Goal: Information Seeking & Learning: Learn about a topic

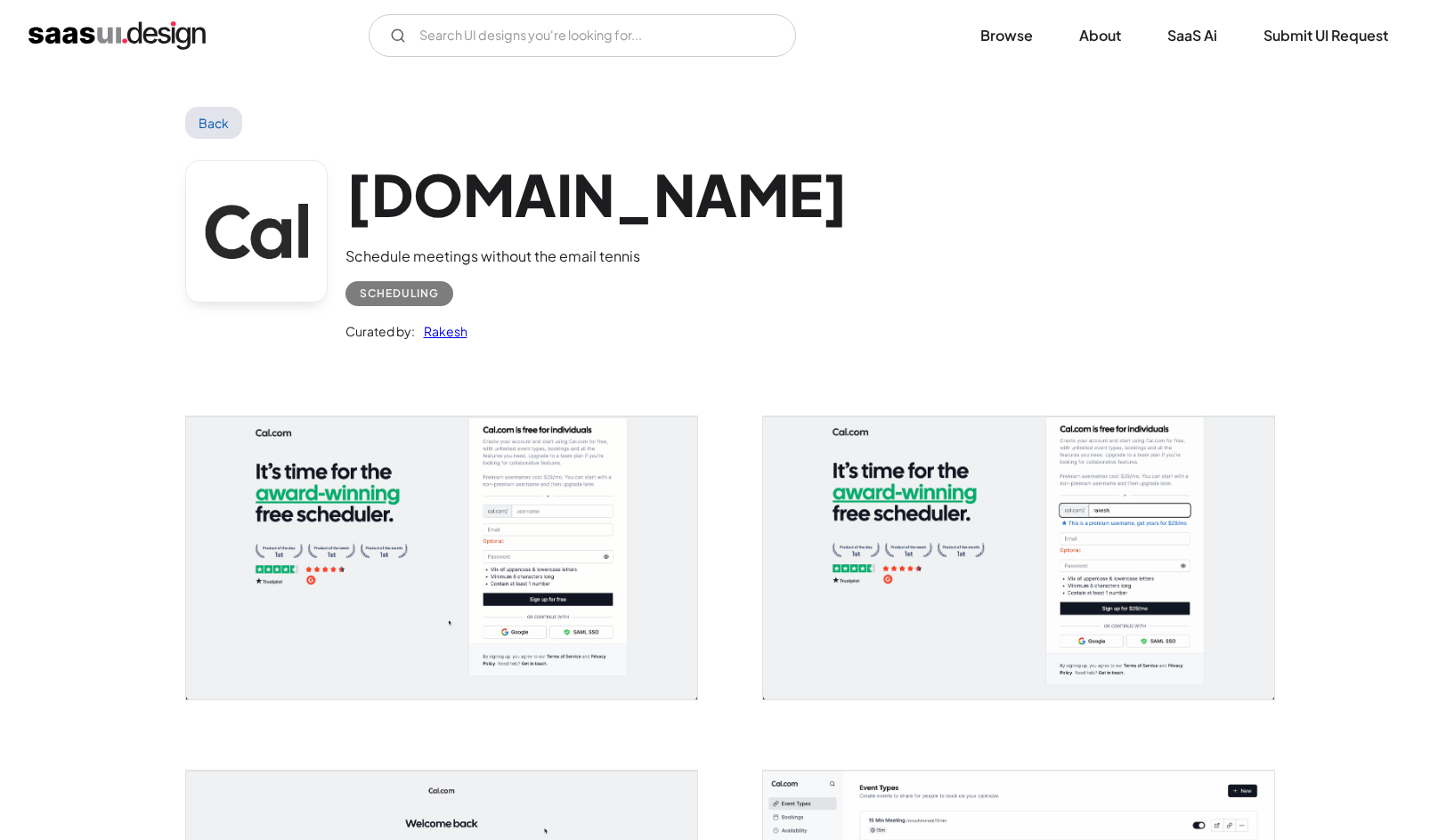
click at [366, 492] on img "open lightbox" at bounding box center [442, 557] width 511 height 283
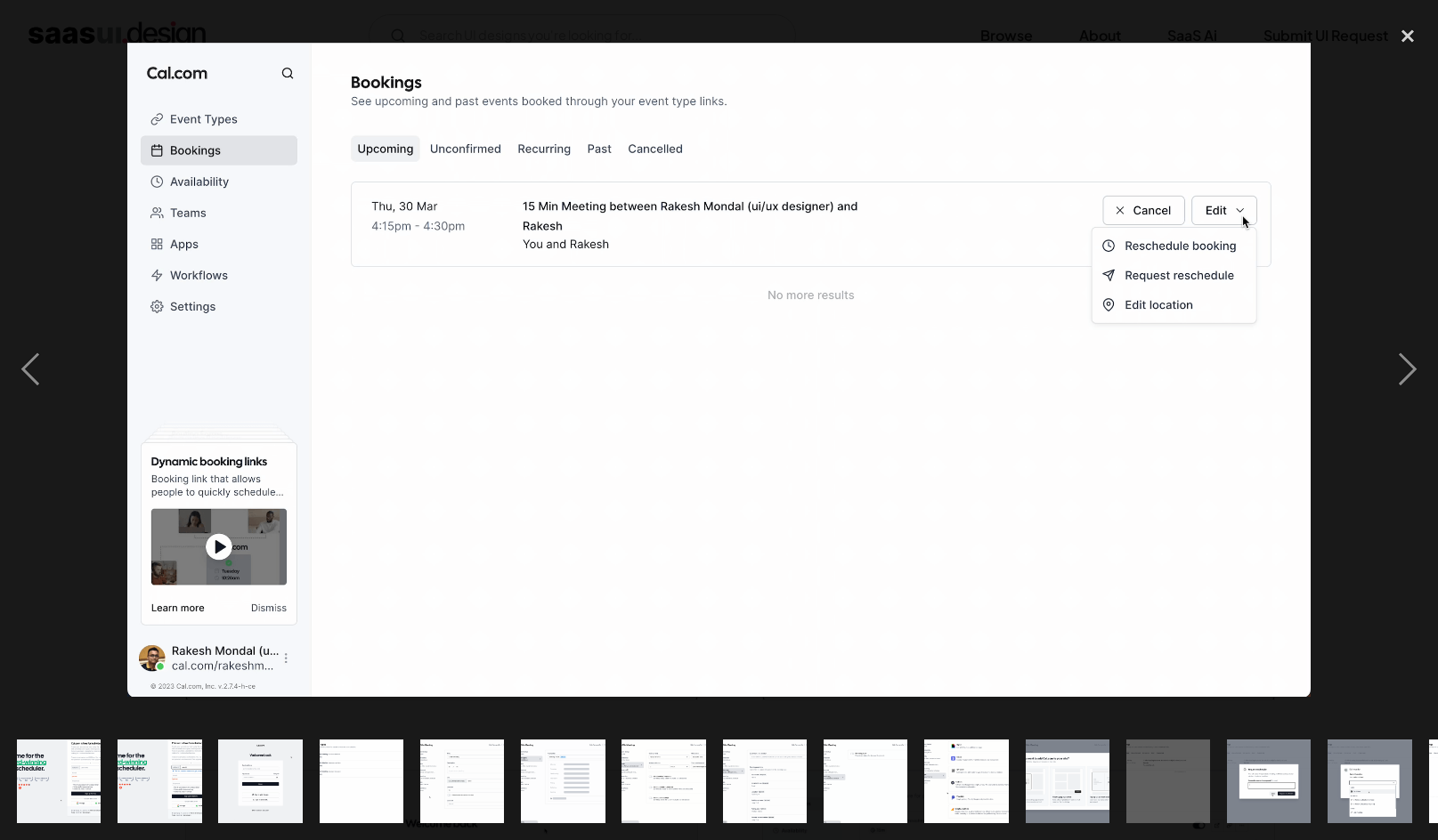
click at [64, 772] on img "show item 1 of 25" at bounding box center [59, 781] width 152 height 84
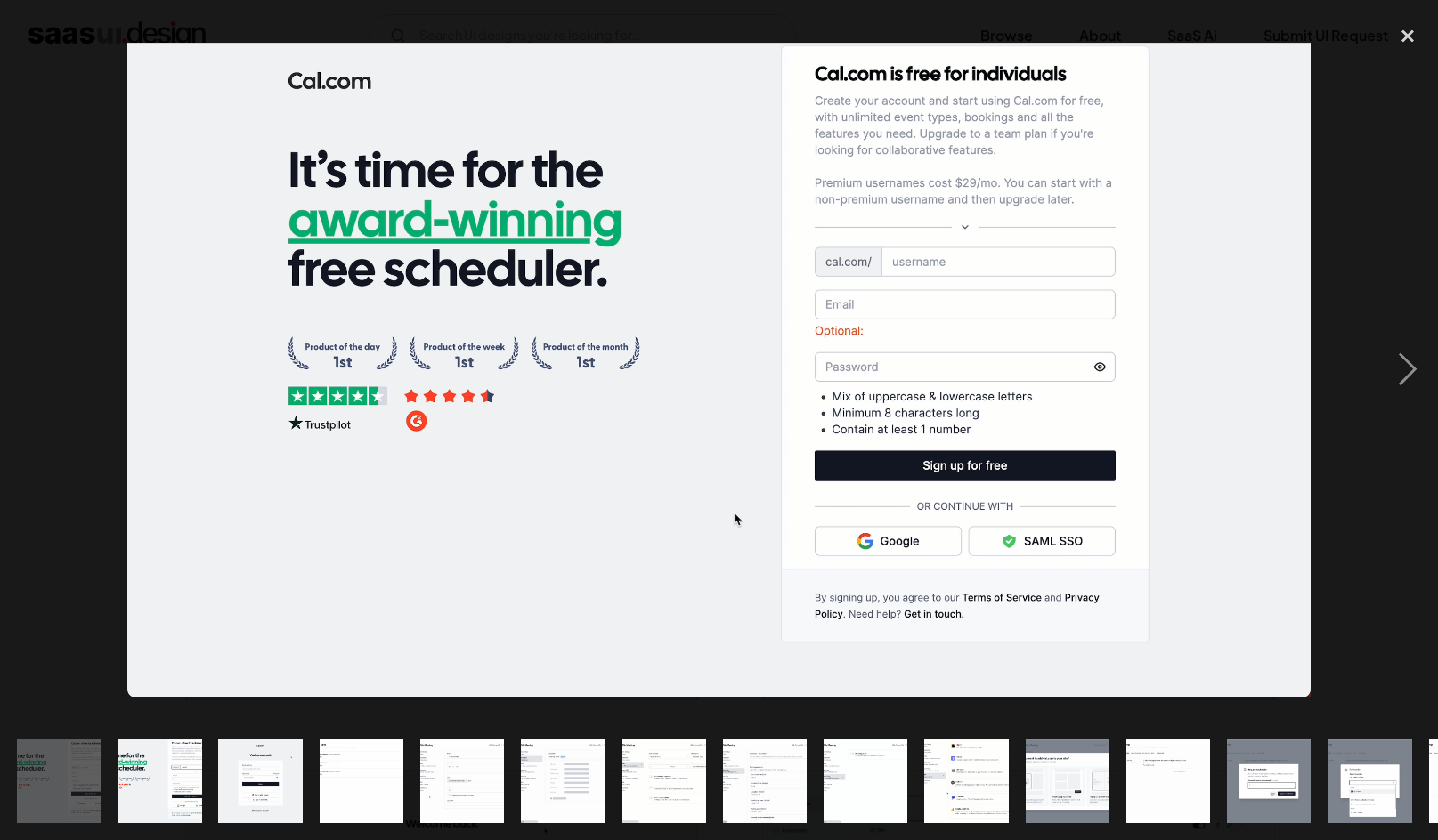
click at [999, 244] on img at bounding box center [719, 368] width 1183 height 653
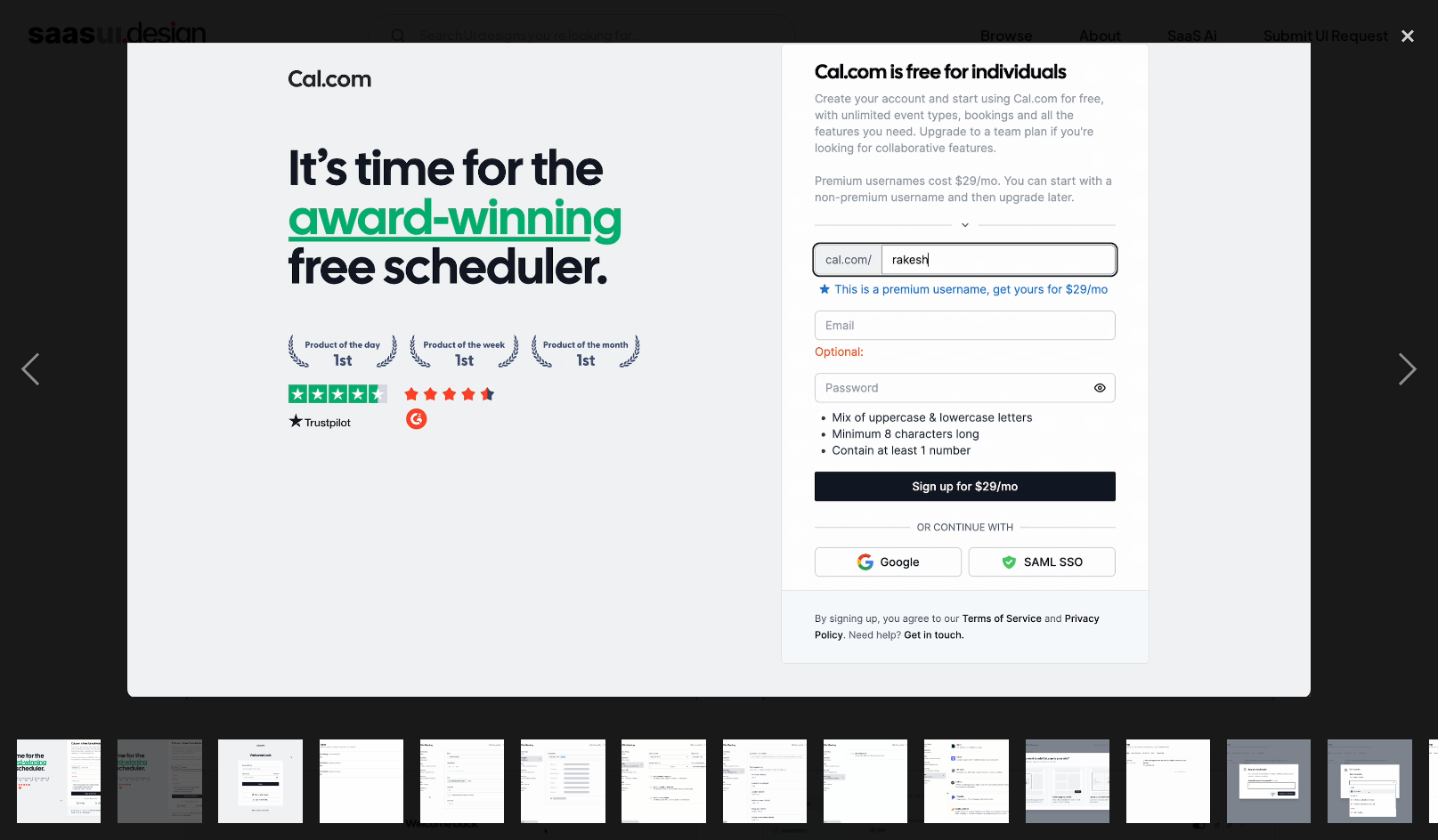
click at [999, 244] on img at bounding box center [719, 368] width 1183 height 653
click at [1057, 387] on img at bounding box center [719, 368] width 1183 height 653
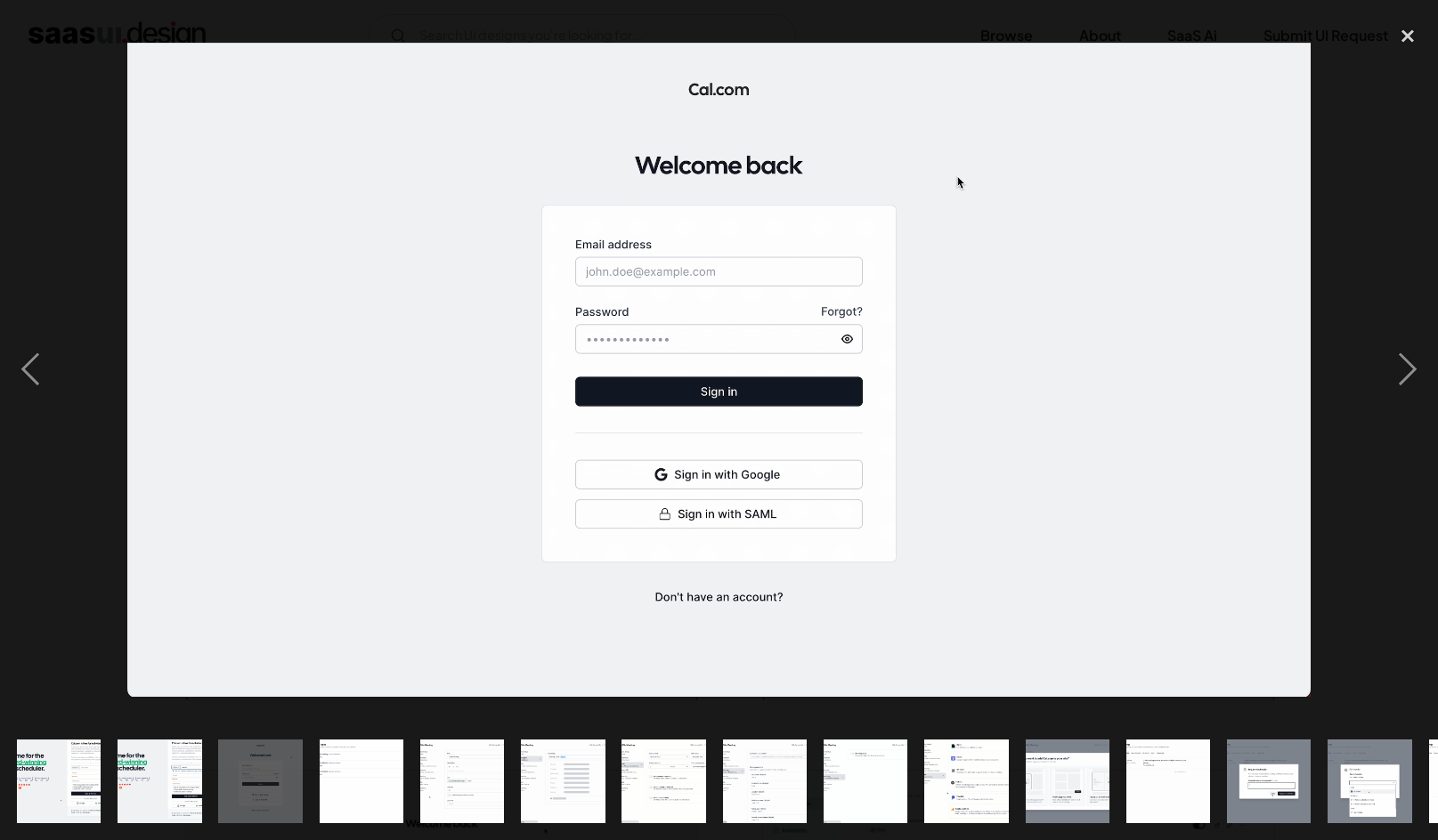
click at [1057, 385] on img at bounding box center [719, 368] width 1183 height 653
click at [990, 456] on img at bounding box center [719, 368] width 1183 height 653
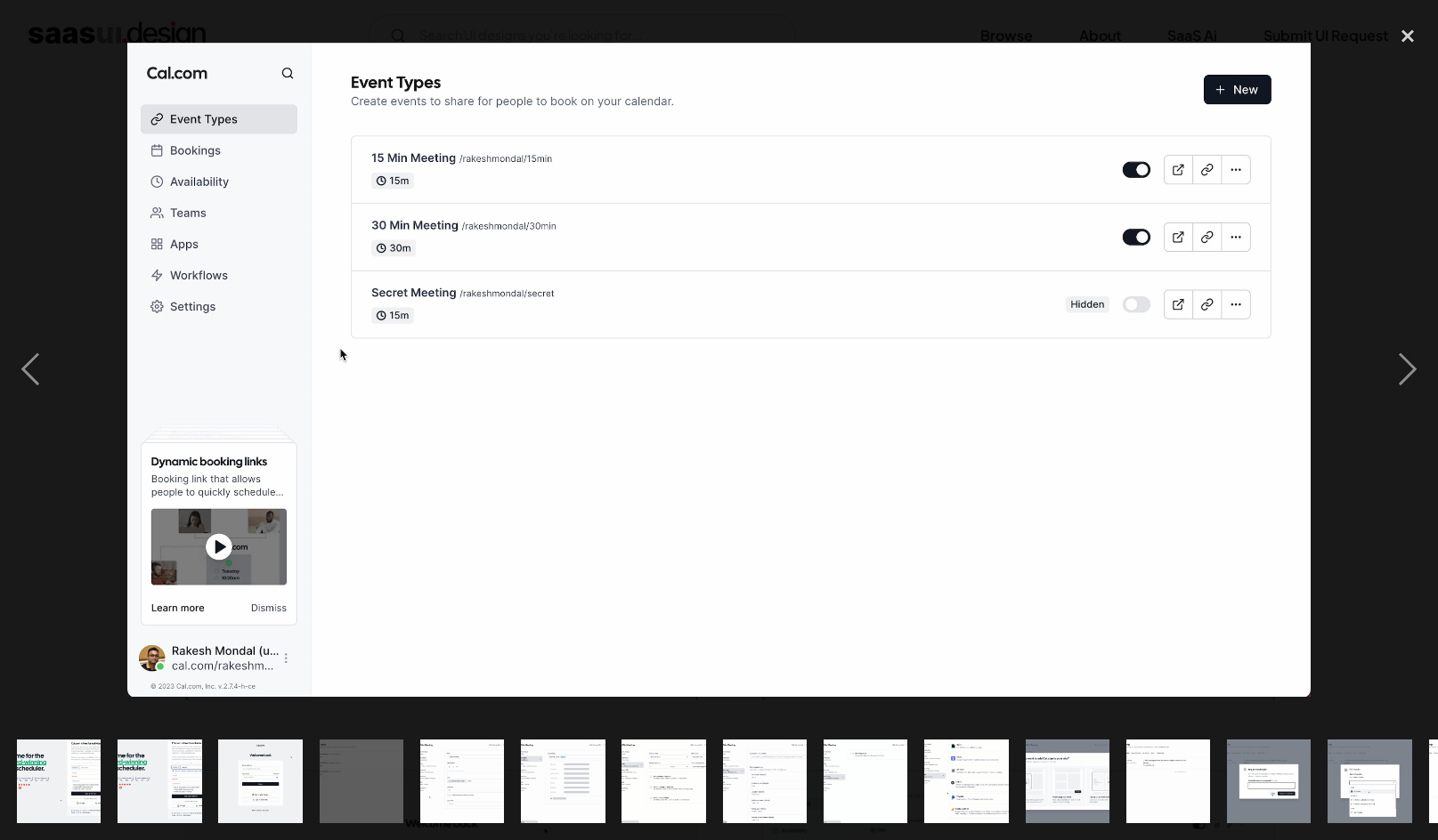
click at [990, 456] on img at bounding box center [719, 368] width 1183 height 653
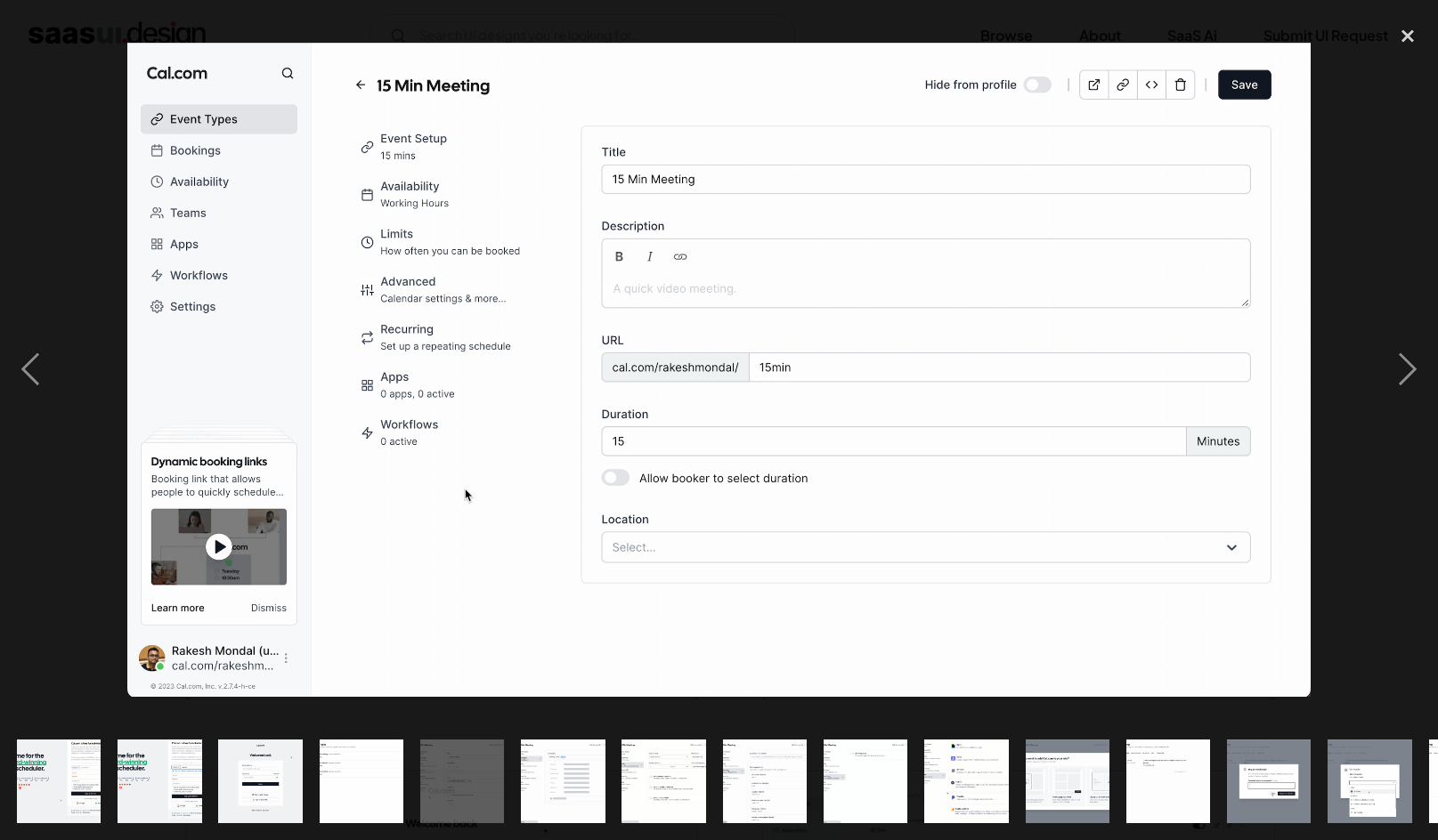
click at [847, 420] on img at bounding box center [719, 368] width 1183 height 653
click at [921, 474] on img at bounding box center [719, 368] width 1183 height 653
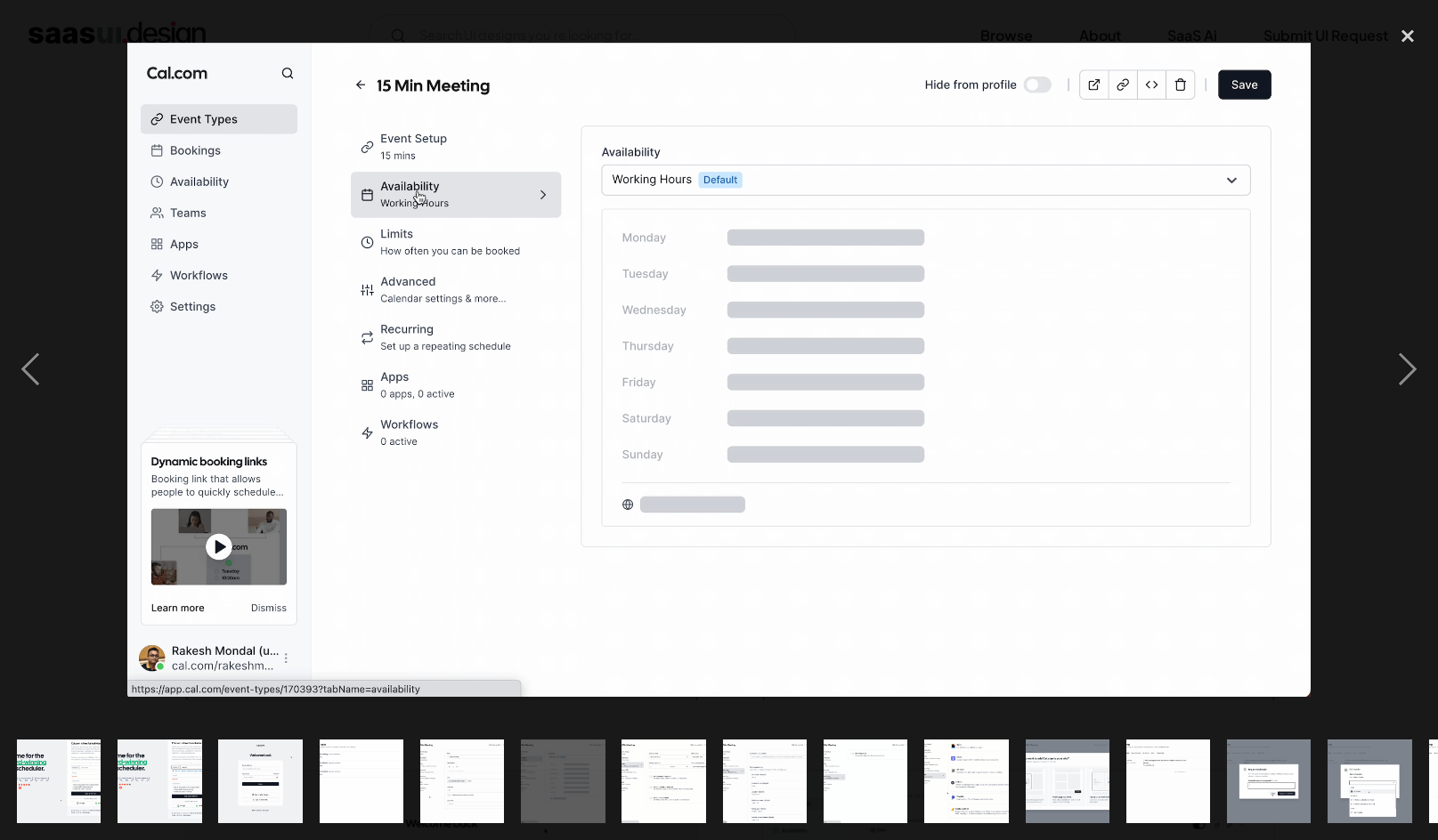
click at [921, 474] on img at bounding box center [719, 368] width 1183 height 653
click at [995, 531] on img at bounding box center [719, 368] width 1183 height 653
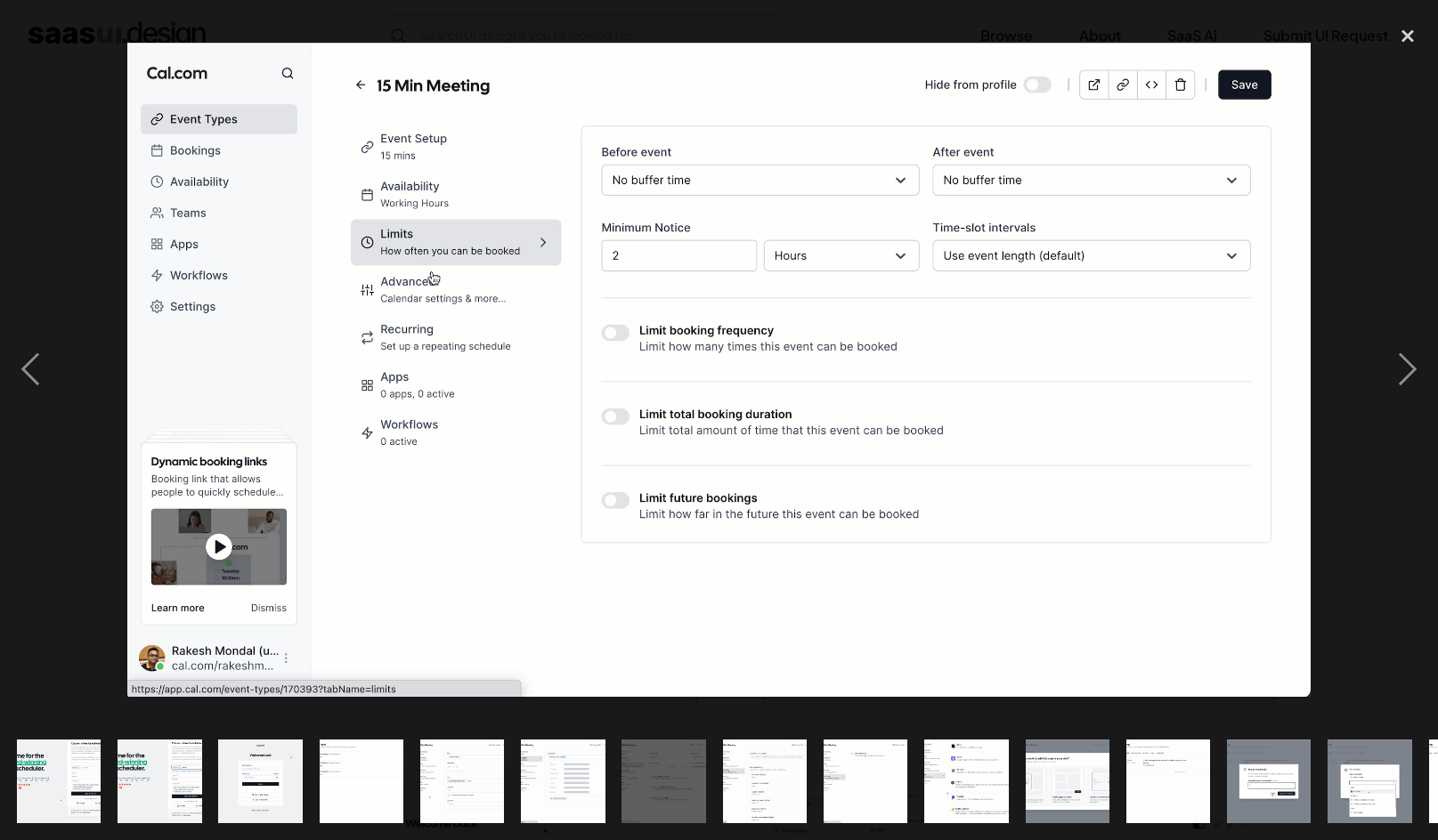
click at [995, 531] on img at bounding box center [719, 368] width 1183 height 653
click at [932, 525] on img at bounding box center [719, 368] width 1183 height 653
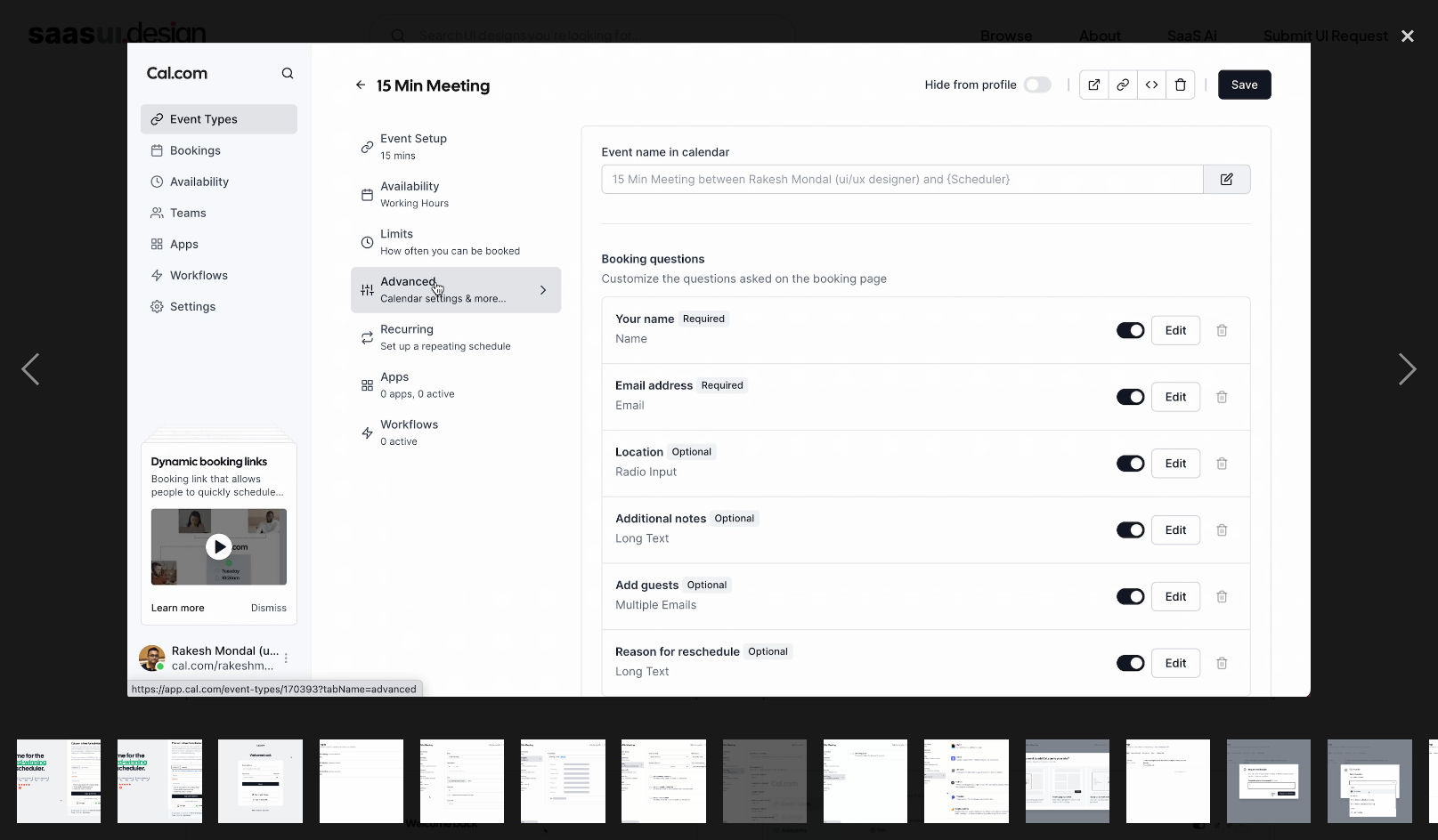
click at [932, 525] on img at bounding box center [719, 368] width 1183 height 653
click at [1003, 586] on img at bounding box center [719, 368] width 1183 height 653
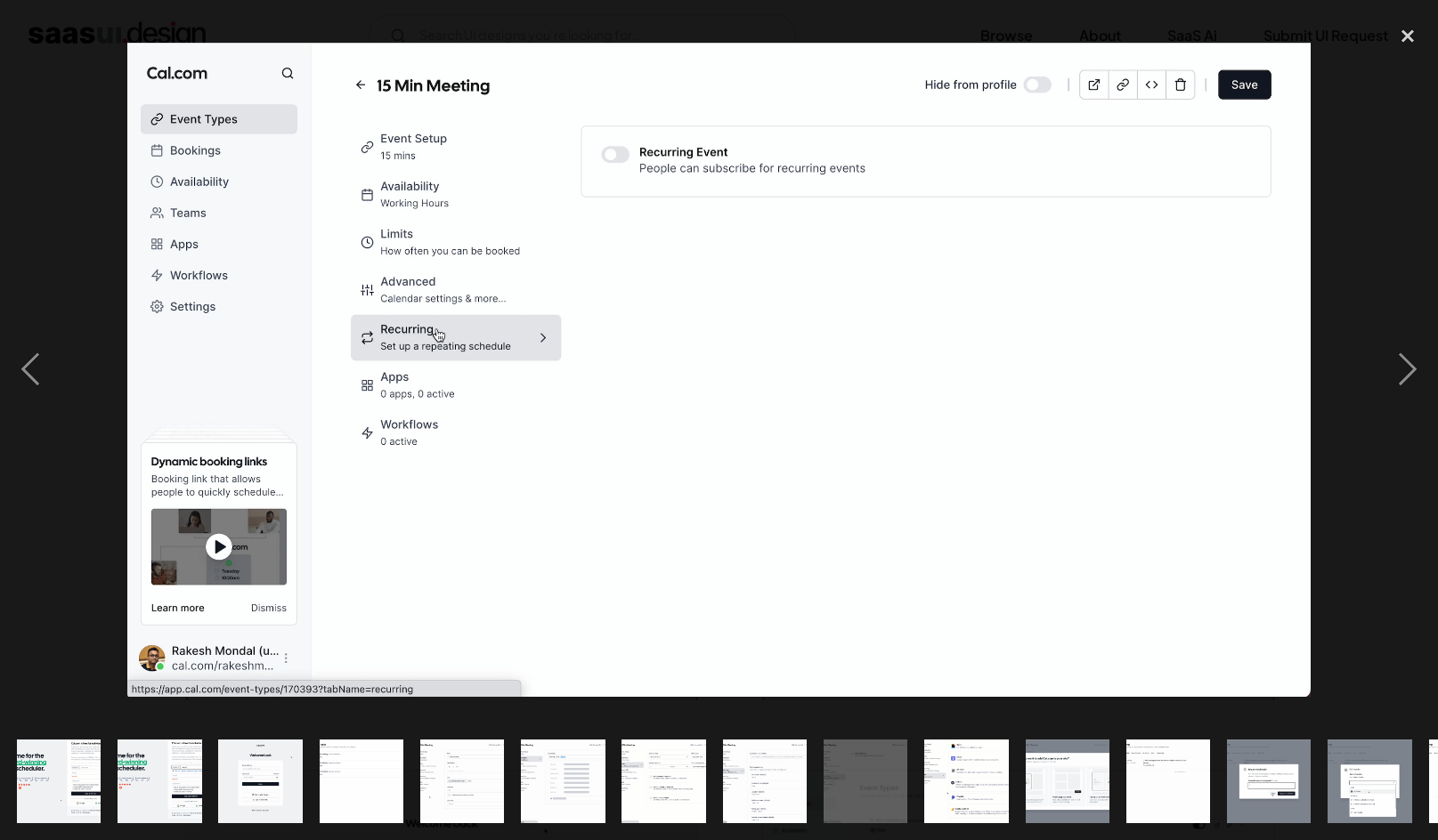
click at [1003, 586] on img at bounding box center [719, 368] width 1183 height 653
click at [985, 417] on img at bounding box center [719, 368] width 1183 height 653
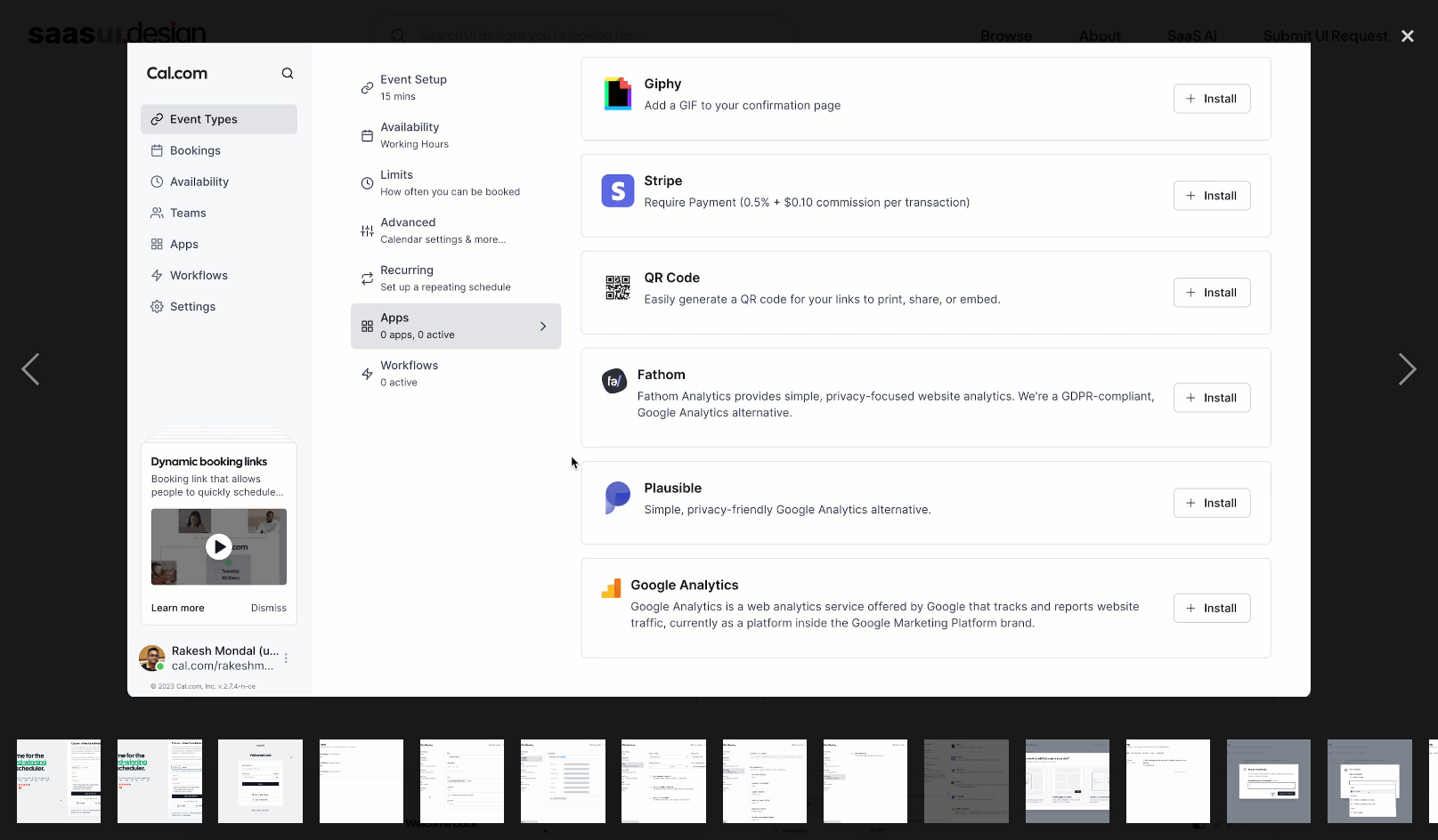
click at [985, 417] on img at bounding box center [719, 368] width 1183 height 653
click at [994, 399] on img at bounding box center [719, 368] width 1183 height 653
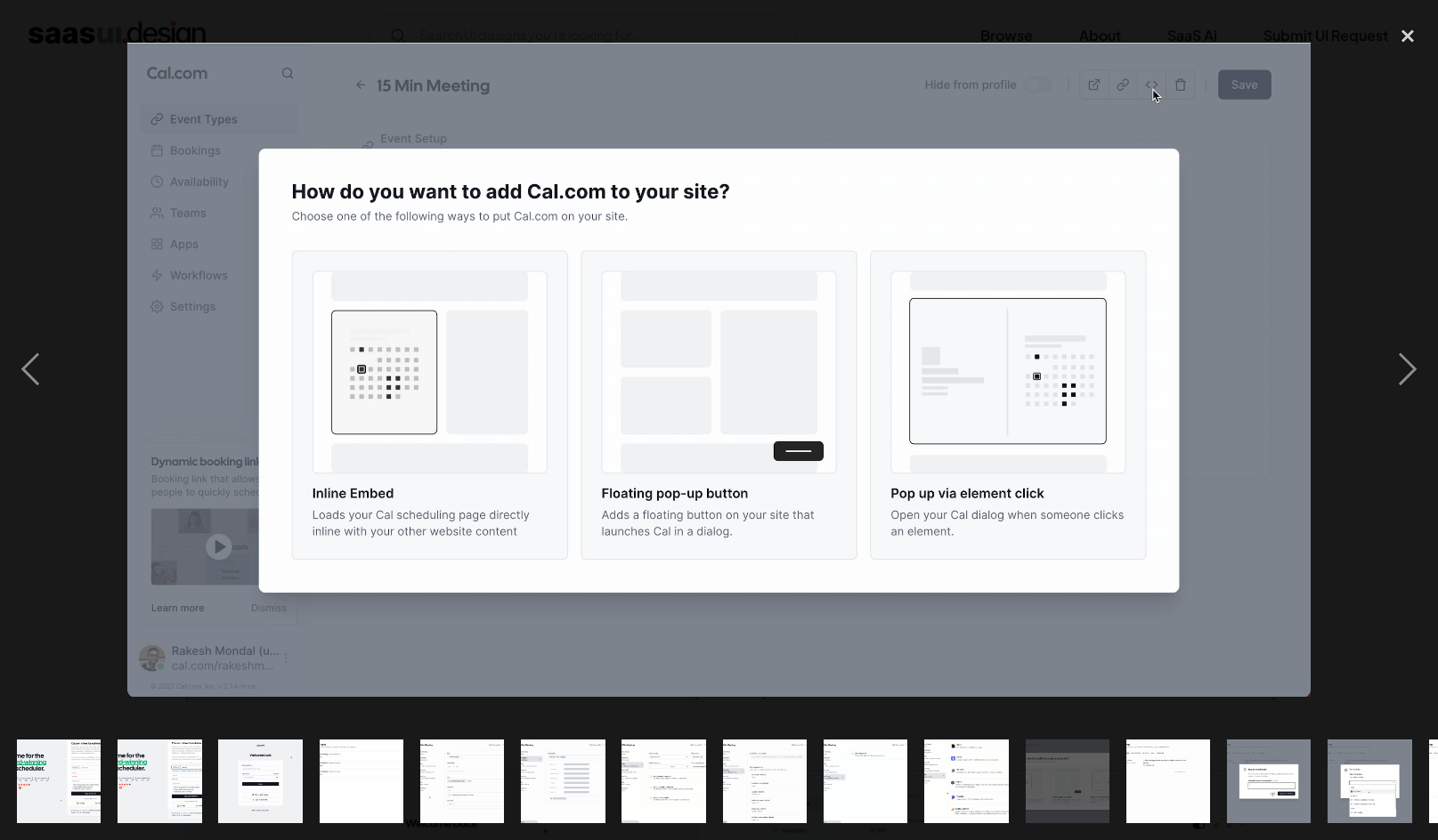
click at [994, 399] on img at bounding box center [719, 368] width 1183 height 653
click at [999, 425] on img at bounding box center [719, 368] width 1183 height 653
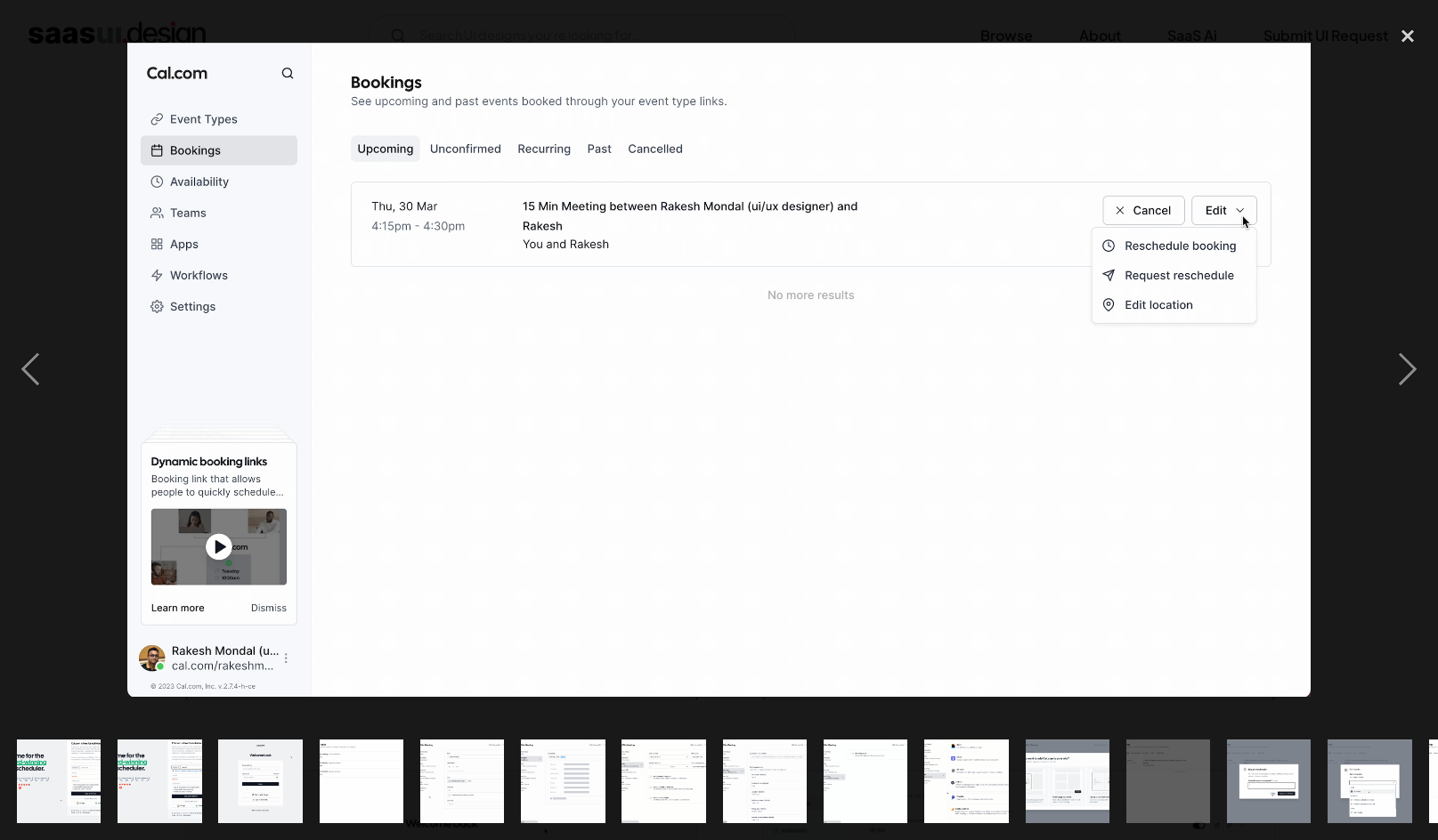
click at [999, 425] on img at bounding box center [719, 368] width 1183 height 653
click at [984, 436] on img at bounding box center [719, 368] width 1183 height 653
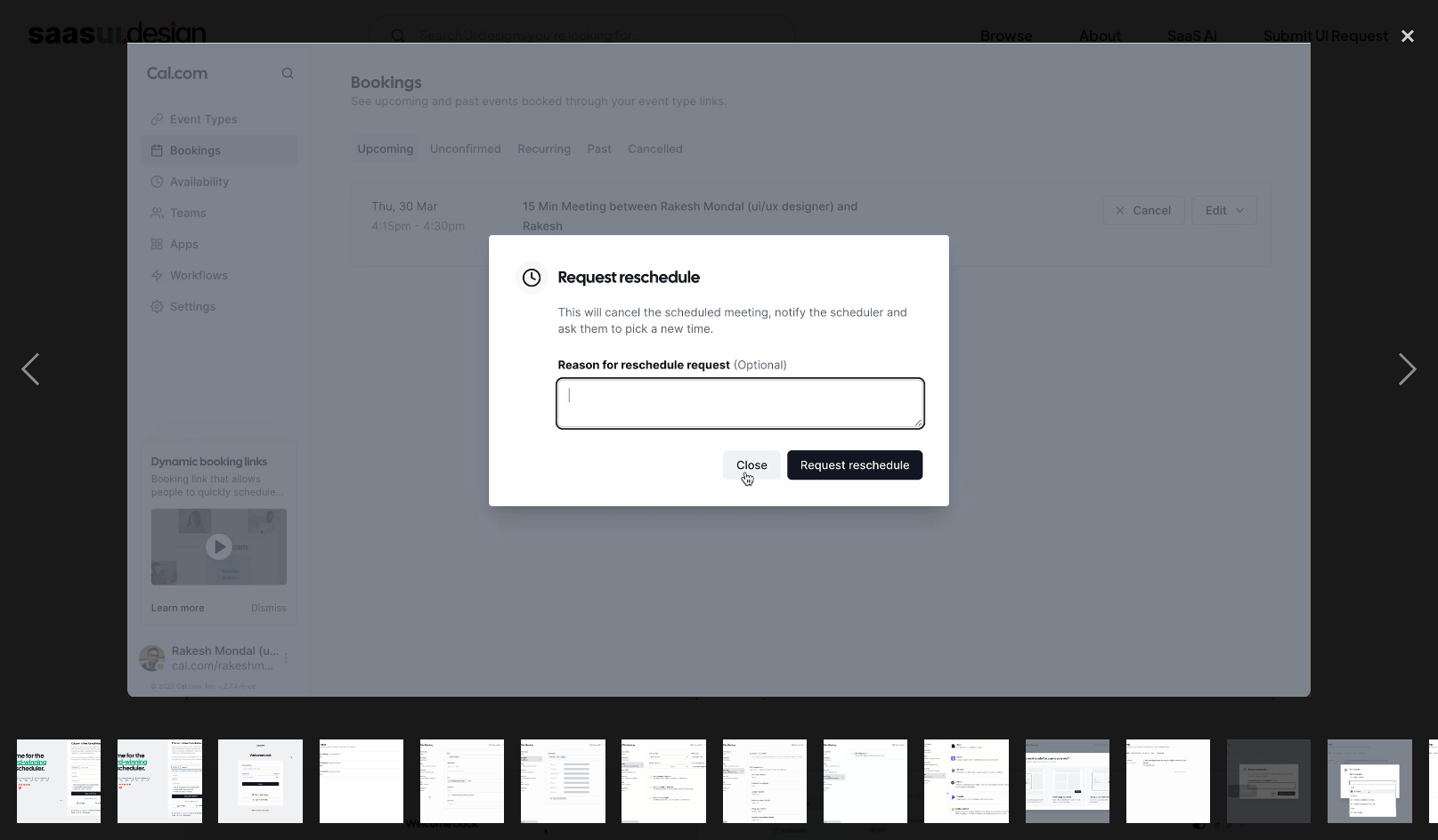
click at [984, 436] on img at bounding box center [719, 368] width 1183 height 653
click at [987, 444] on img at bounding box center [719, 368] width 1183 height 653
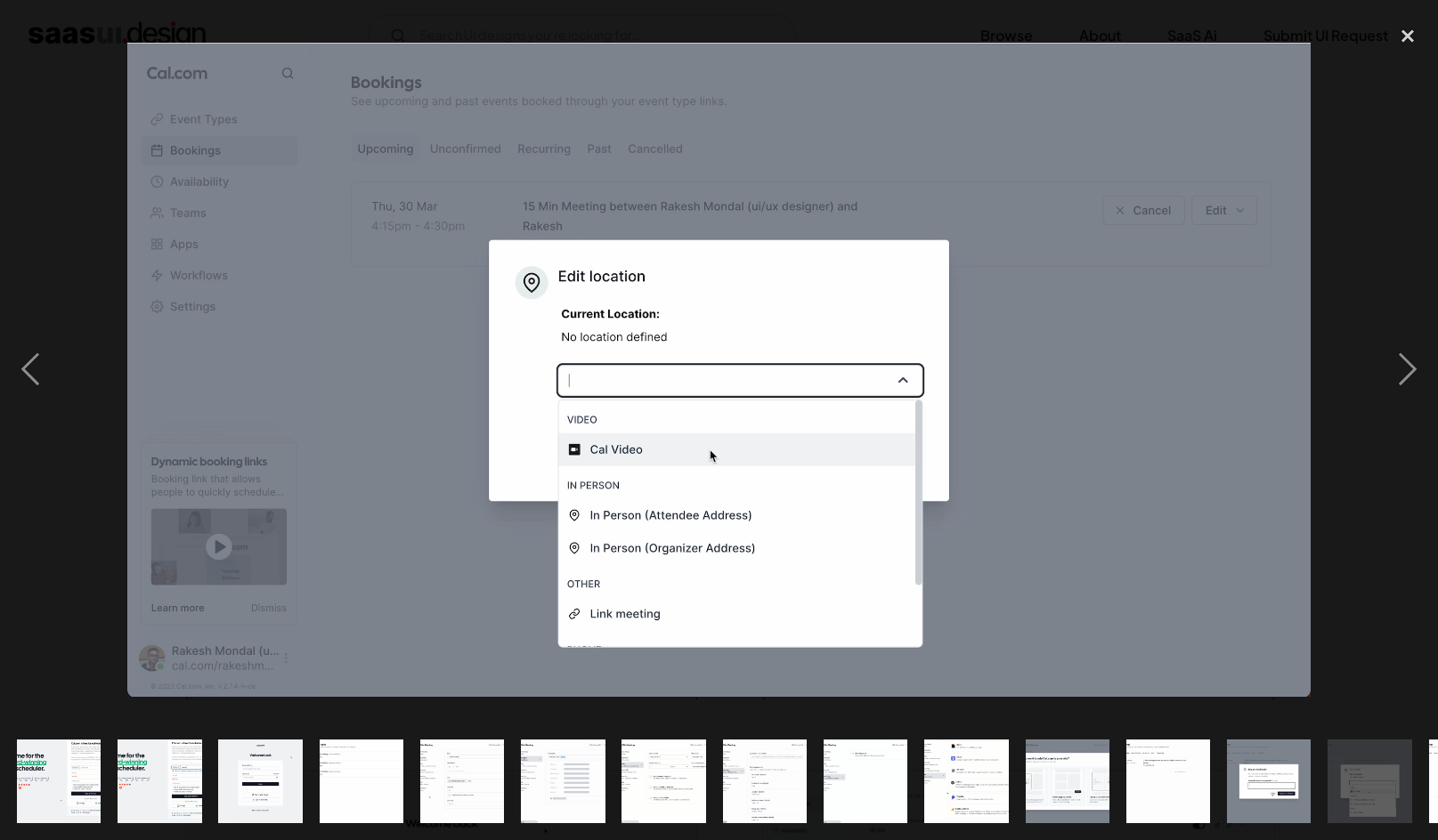
click at [987, 444] on img at bounding box center [719, 368] width 1183 height 653
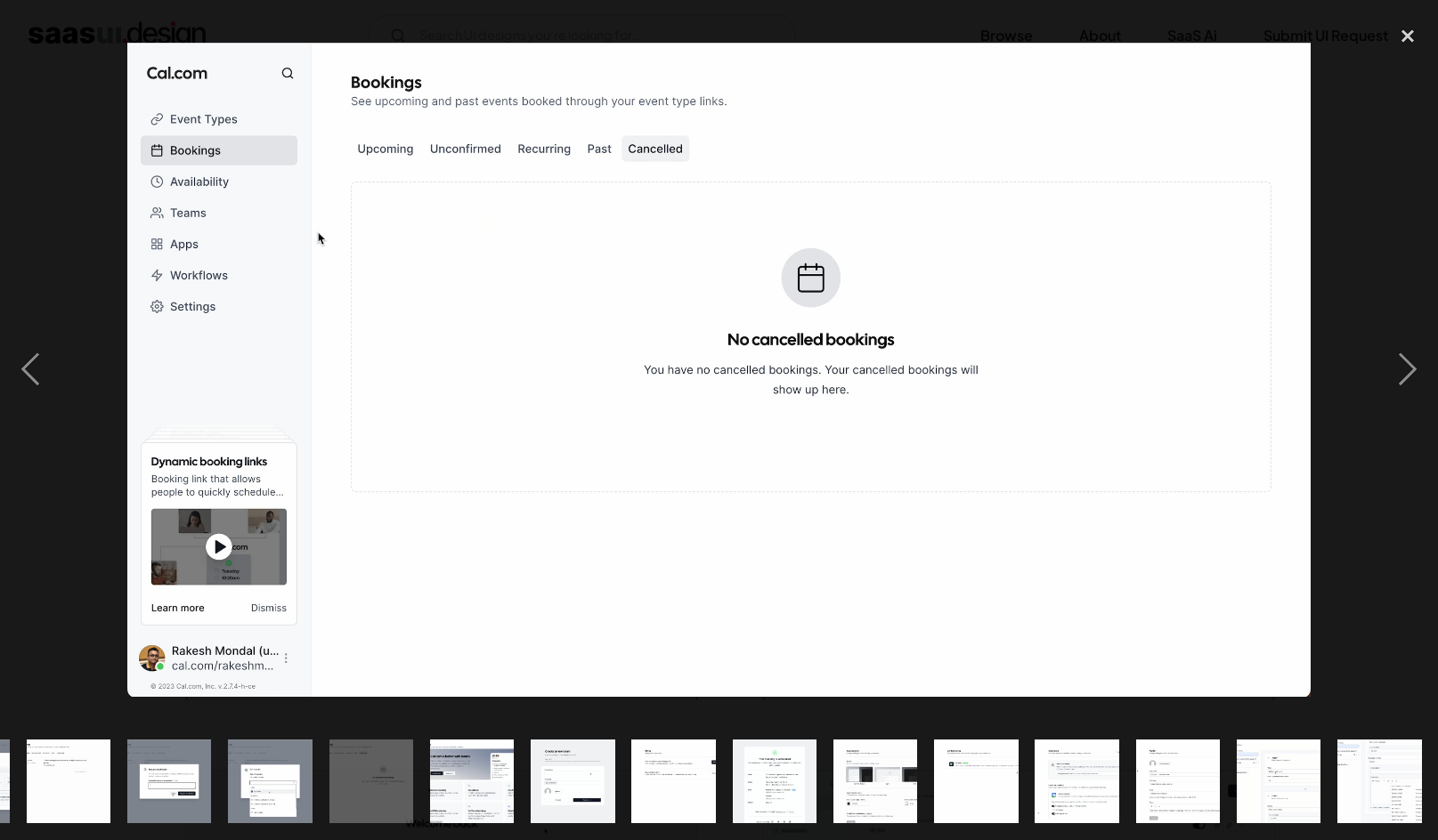
scroll to position [0, 1100]
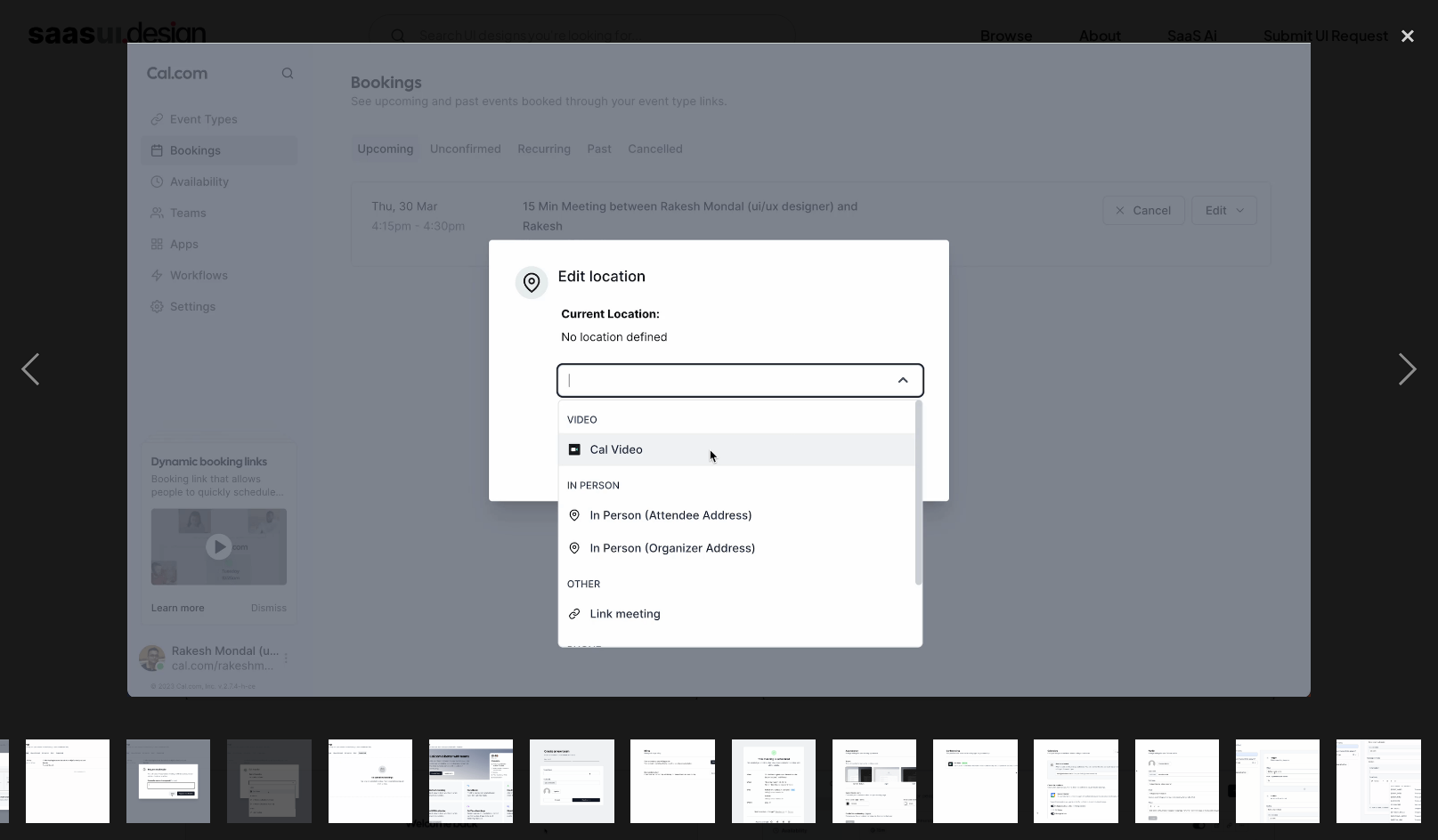
click at [1026, 440] on img at bounding box center [719, 368] width 1183 height 653
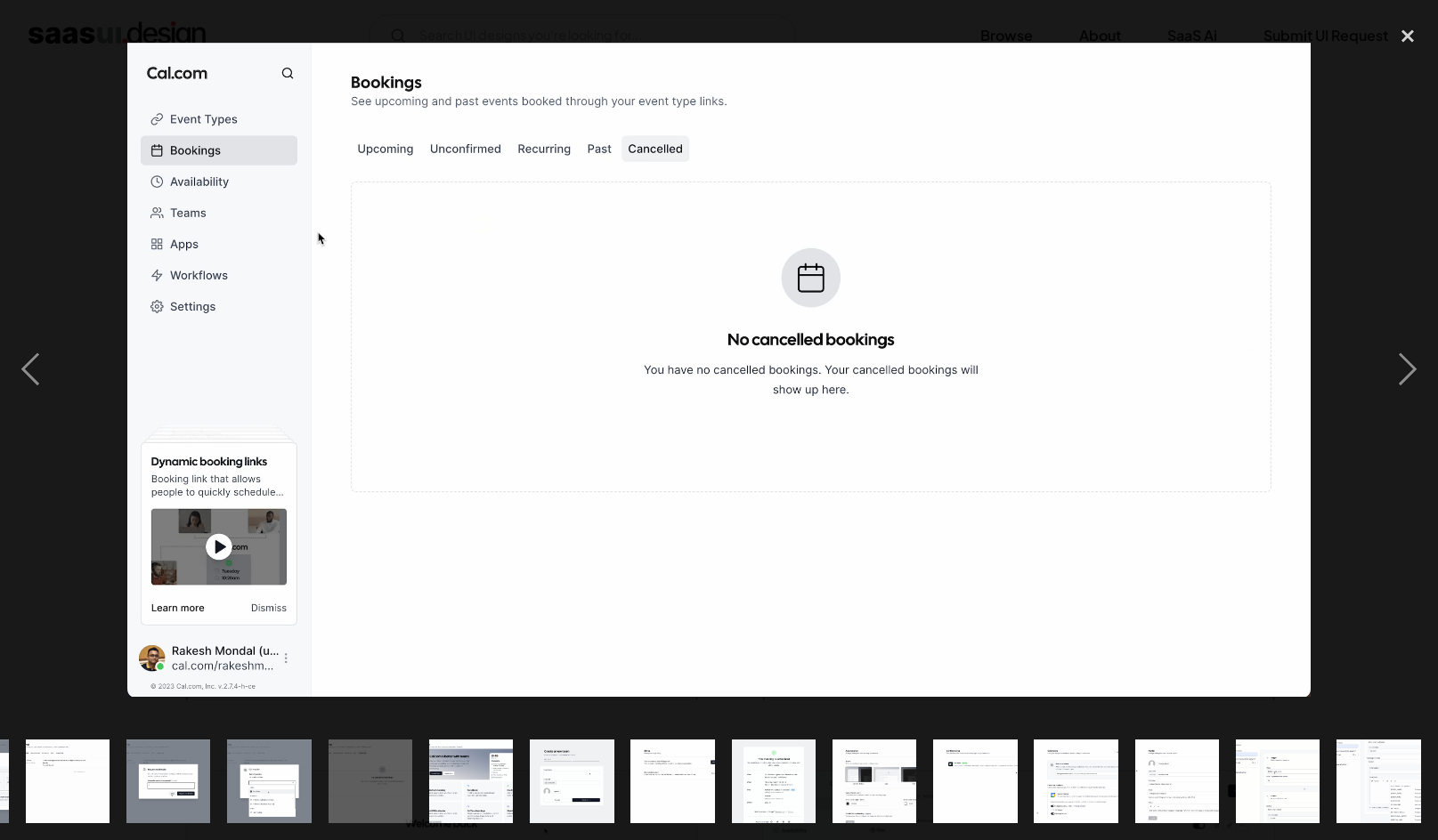
click at [1026, 440] on img at bounding box center [719, 368] width 1183 height 653
click at [885, 401] on img at bounding box center [719, 368] width 1183 height 653
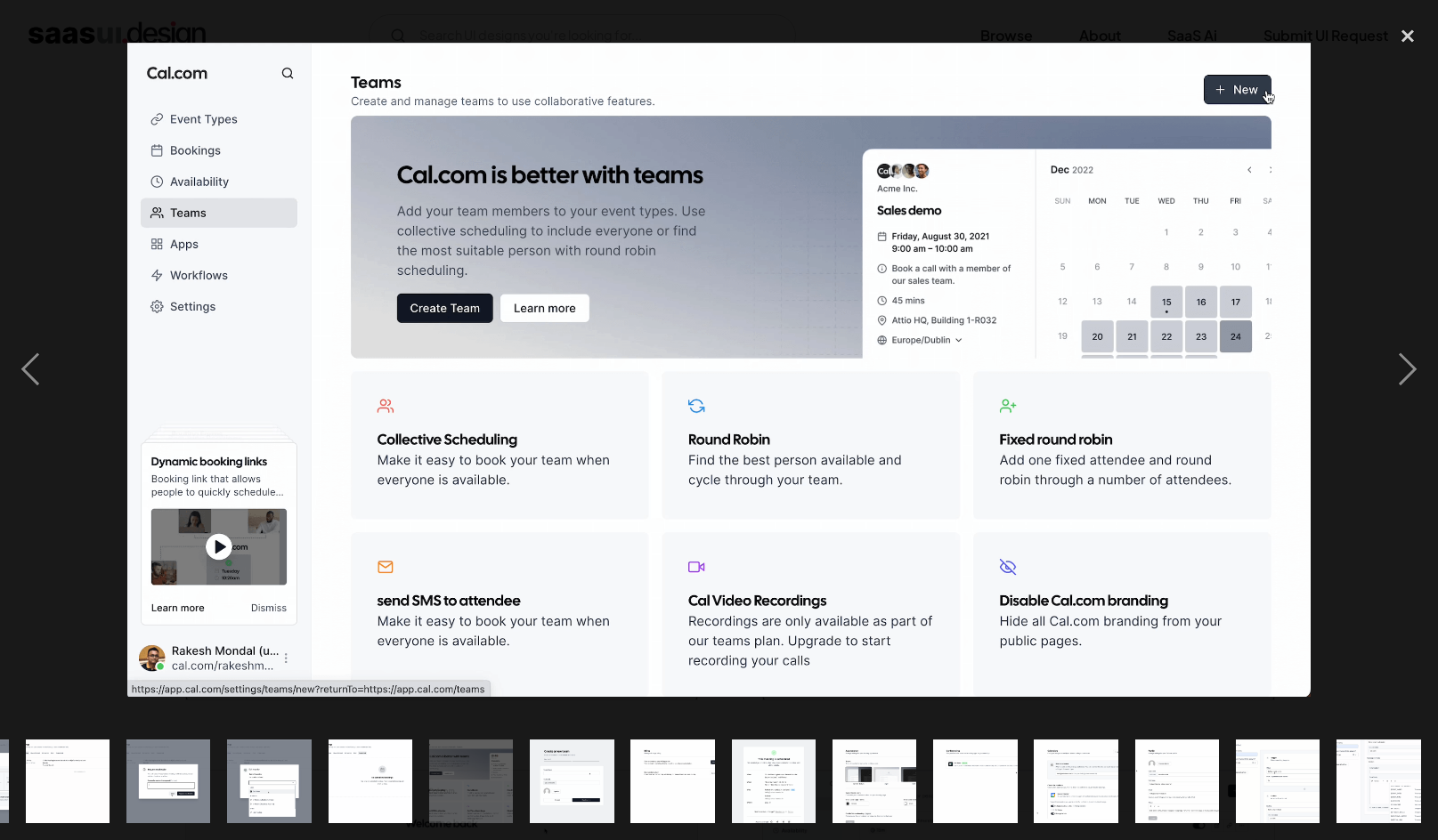
click at [885, 401] on img at bounding box center [719, 368] width 1183 height 653
click at [985, 475] on img at bounding box center [719, 368] width 1183 height 653
click at [1011, 418] on img at bounding box center [719, 368] width 1183 height 653
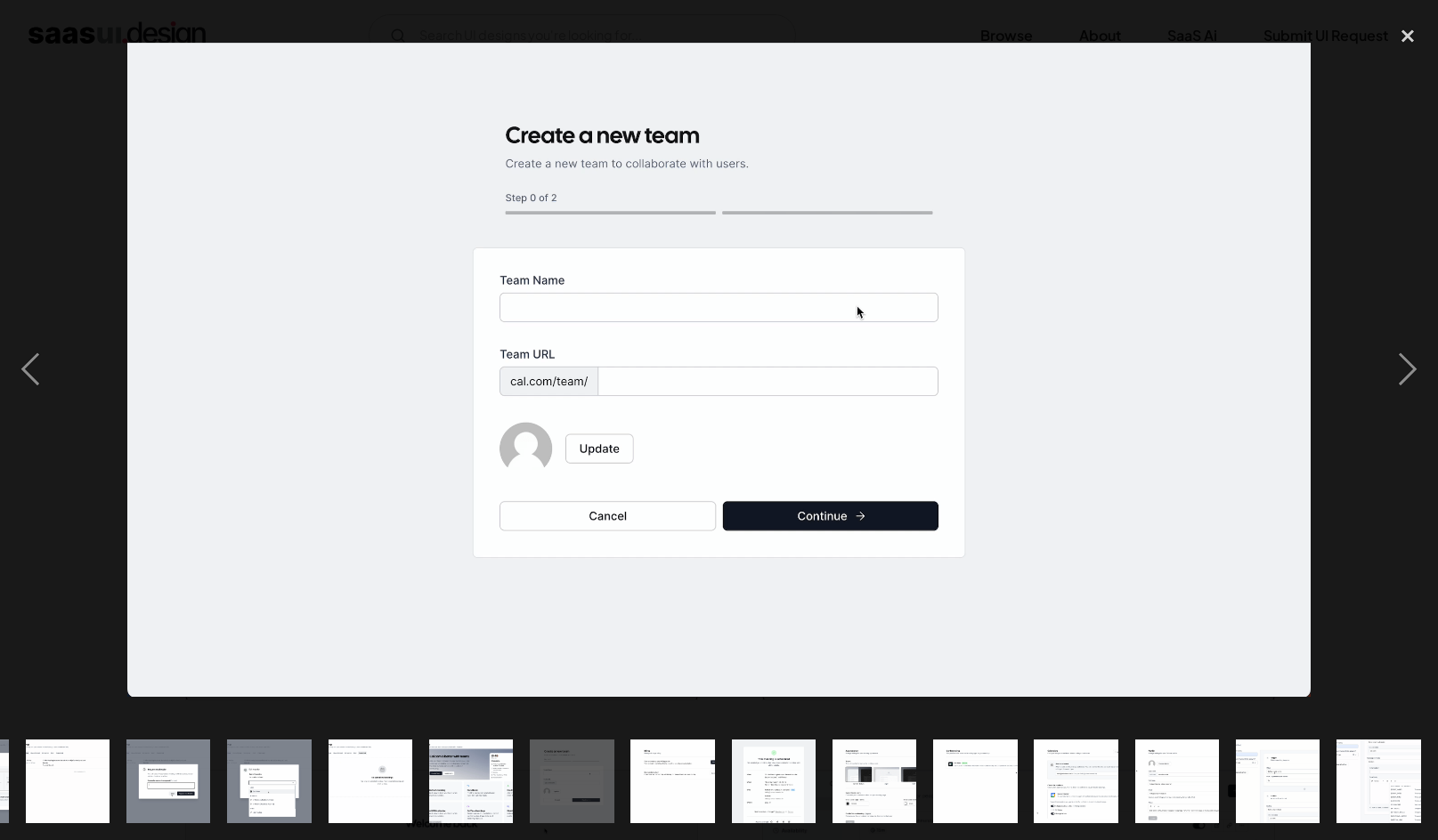
click at [1011, 418] on img at bounding box center [719, 368] width 1183 height 653
click at [1045, 431] on img at bounding box center [719, 368] width 1183 height 653
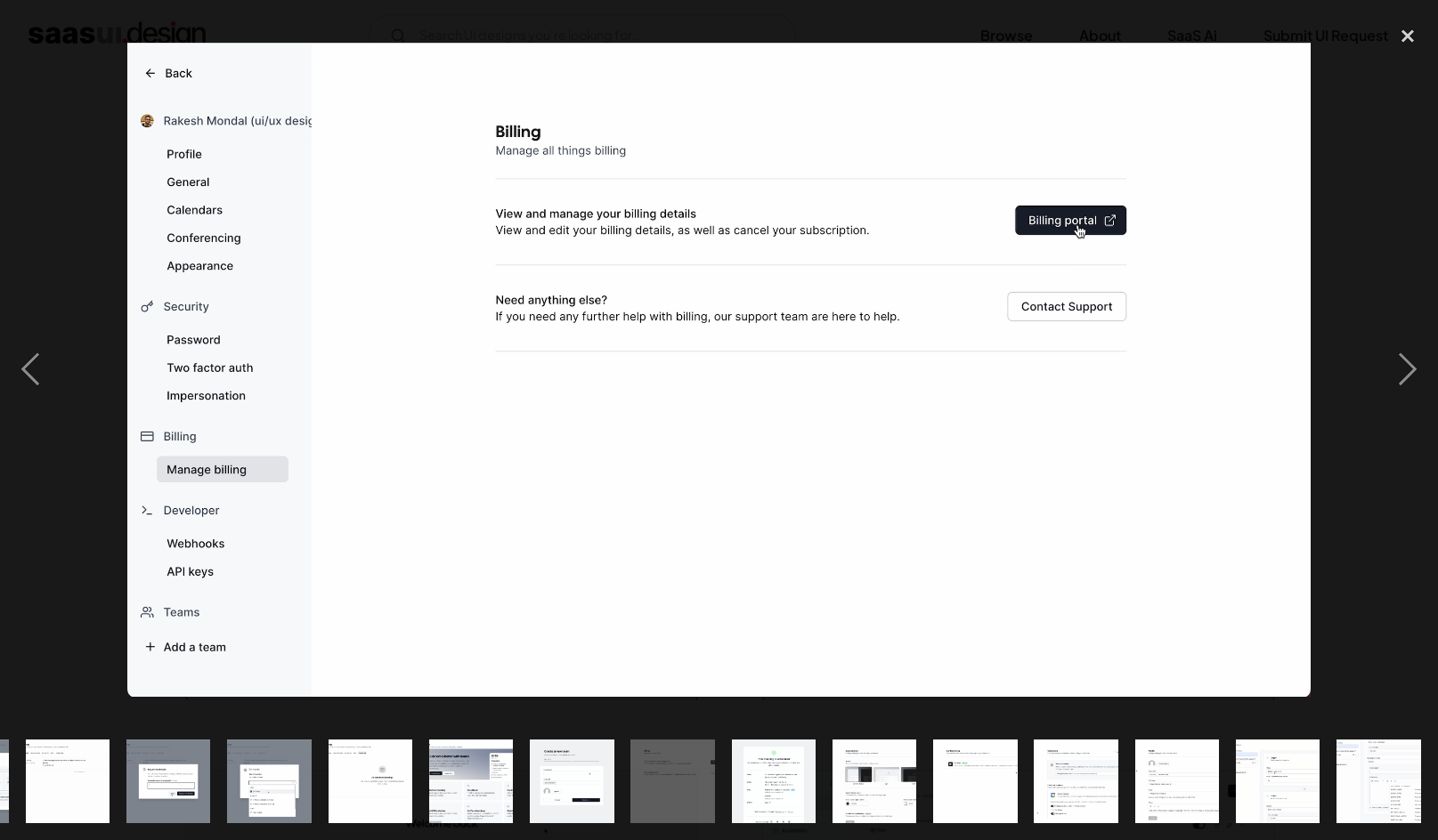
click at [1045, 431] on img at bounding box center [719, 368] width 1183 height 653
click at [1041, 453] on img at bounding box center [719, 368] width 1183 height 653
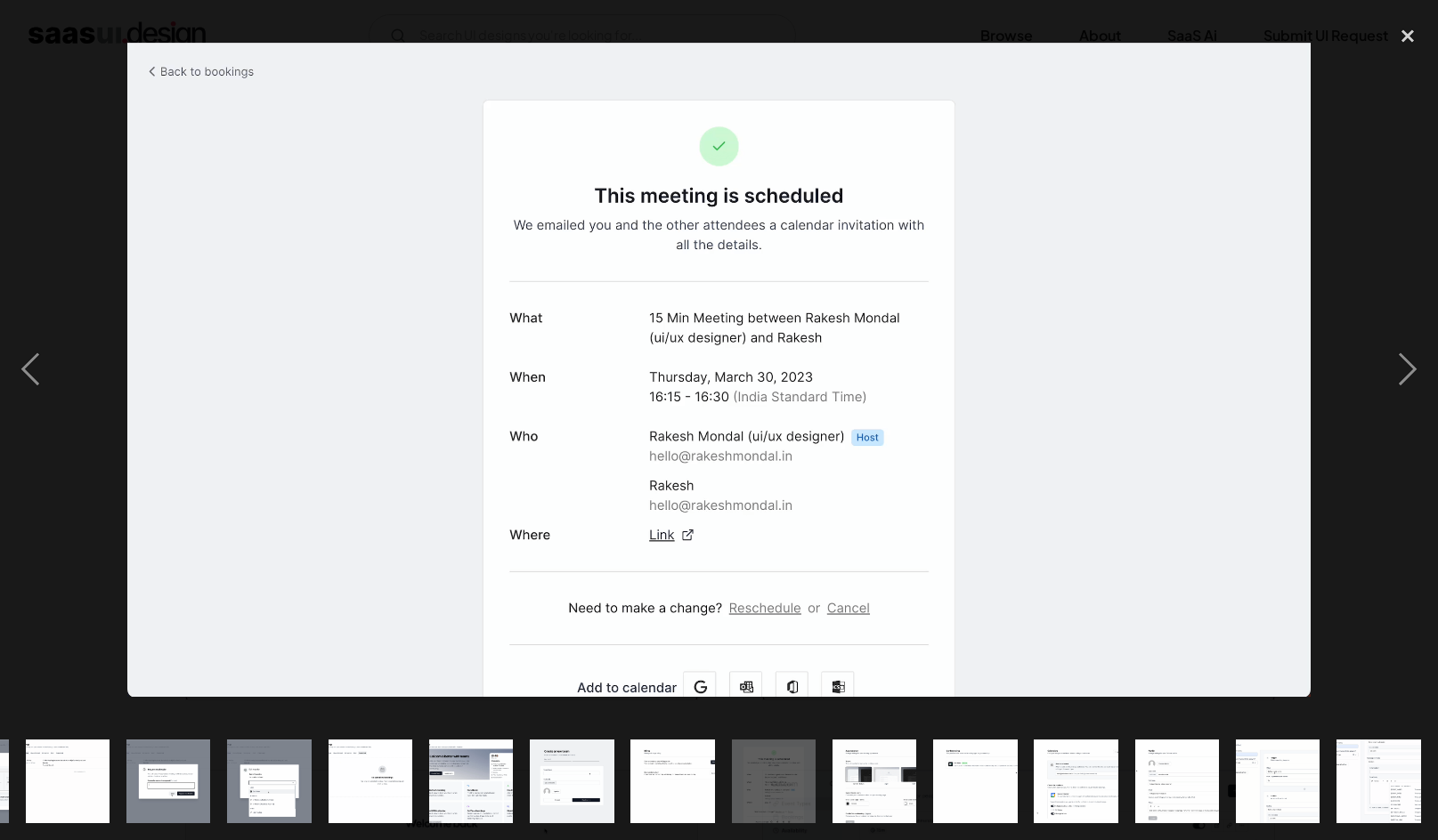
click at [1041, 453] on img at bounding box center [719, 368] width 1183 height 653
click at [1031, 455] on img at bounding box center [719, 368] width 1183 height 653
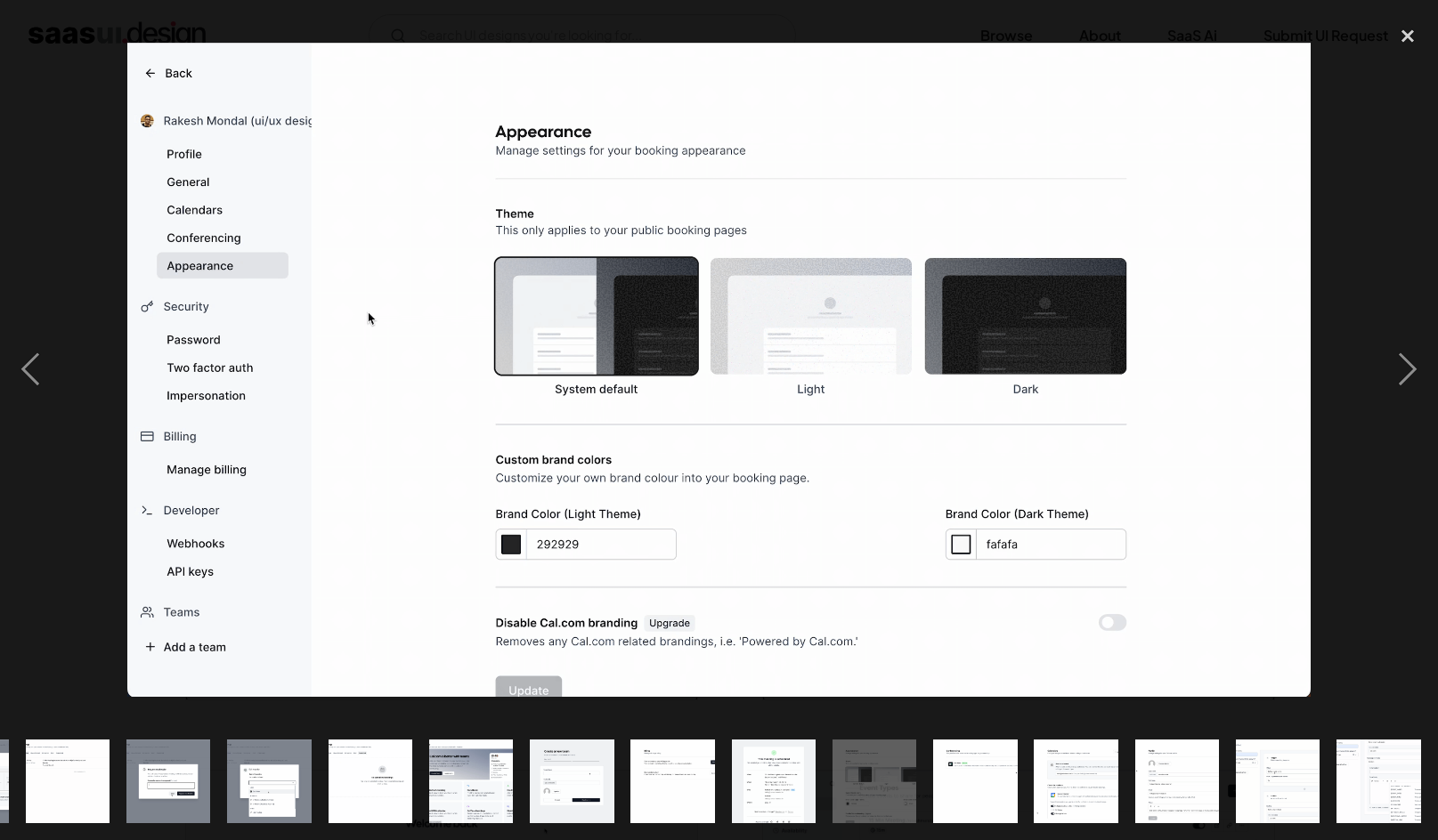
click at [1031, 455] on img at bounding box center [719, 368] width 1183 height 653
click at [1002, 454] on img at bounding box center [719, 368] width 1183 height 653
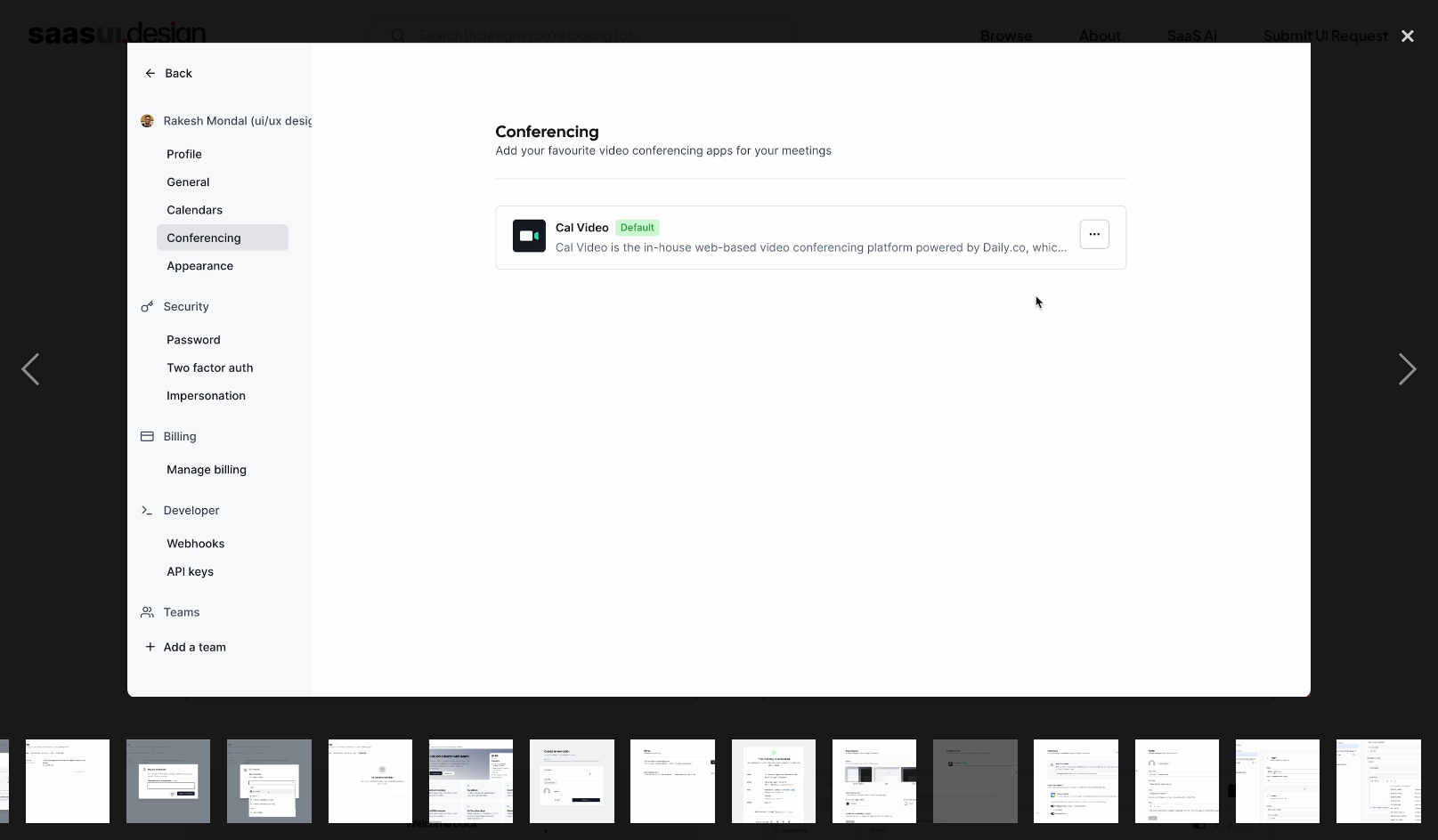
click at [1002, 454] on img at bounding box center [719, 368] width 1183 height 653
click at [977, 447] on img at bounding box center [719, 368] width 1183 height 653
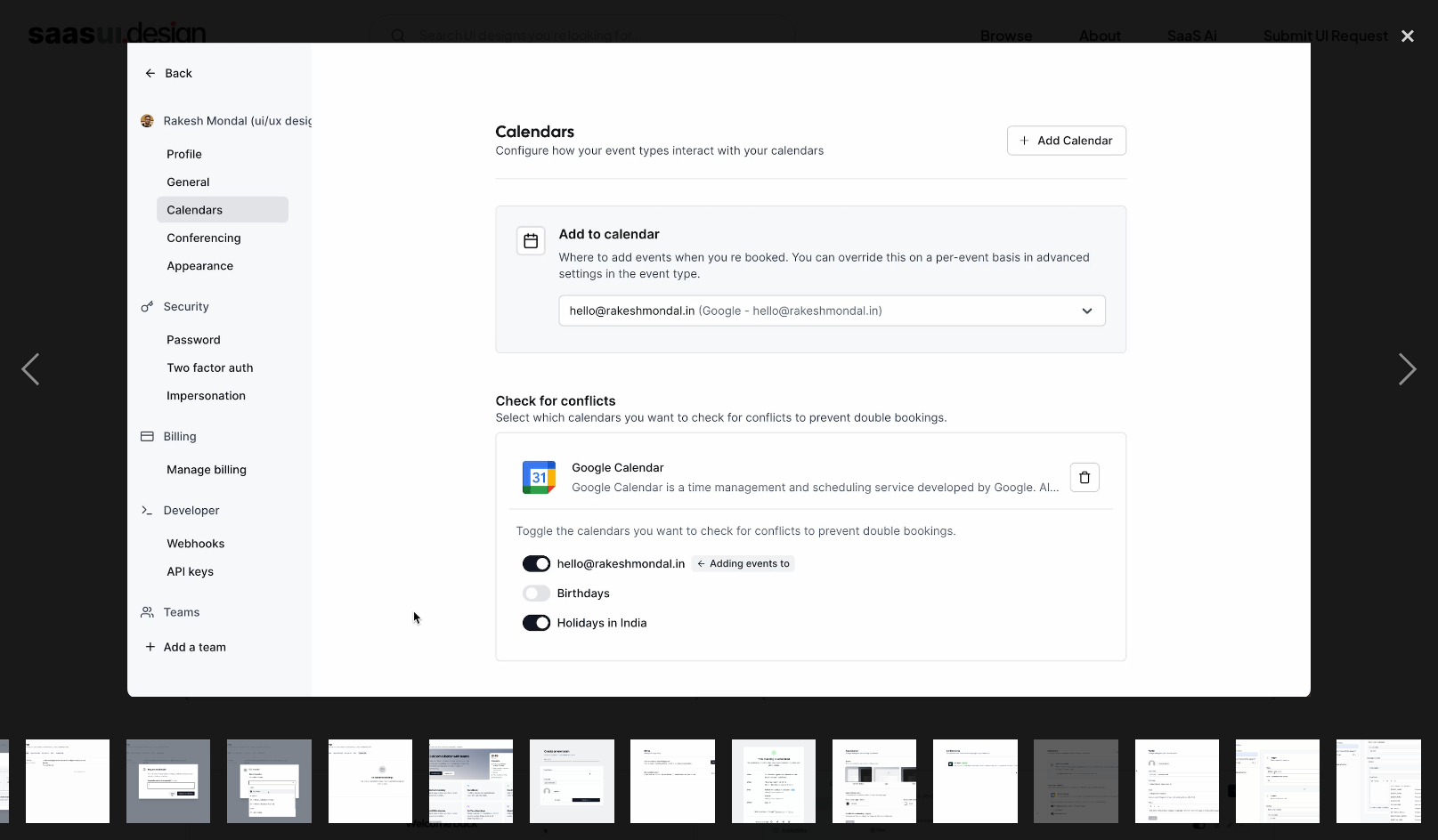
click at [977, 447] on img at bounding box center [719, 368] width 1183 height 653
click at [1035, 504] on img at bounding box center [719, 368] width 1183 height 653
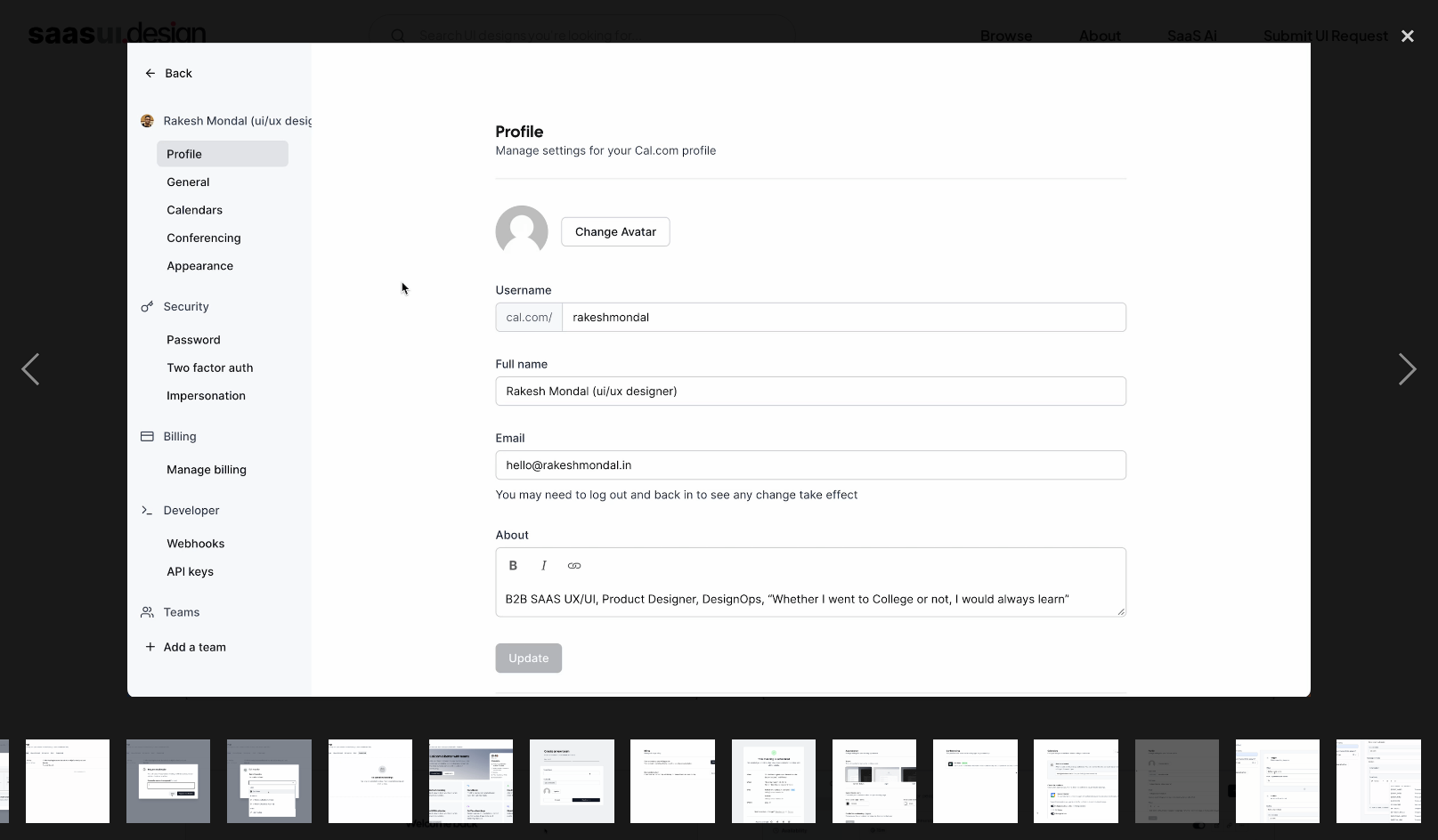
click at [1035, 504] on img at bounding box center [719, 368] width 1183 height 653
click at [898, 459] on img at bounding box center [719, 368] width 1183 height 653
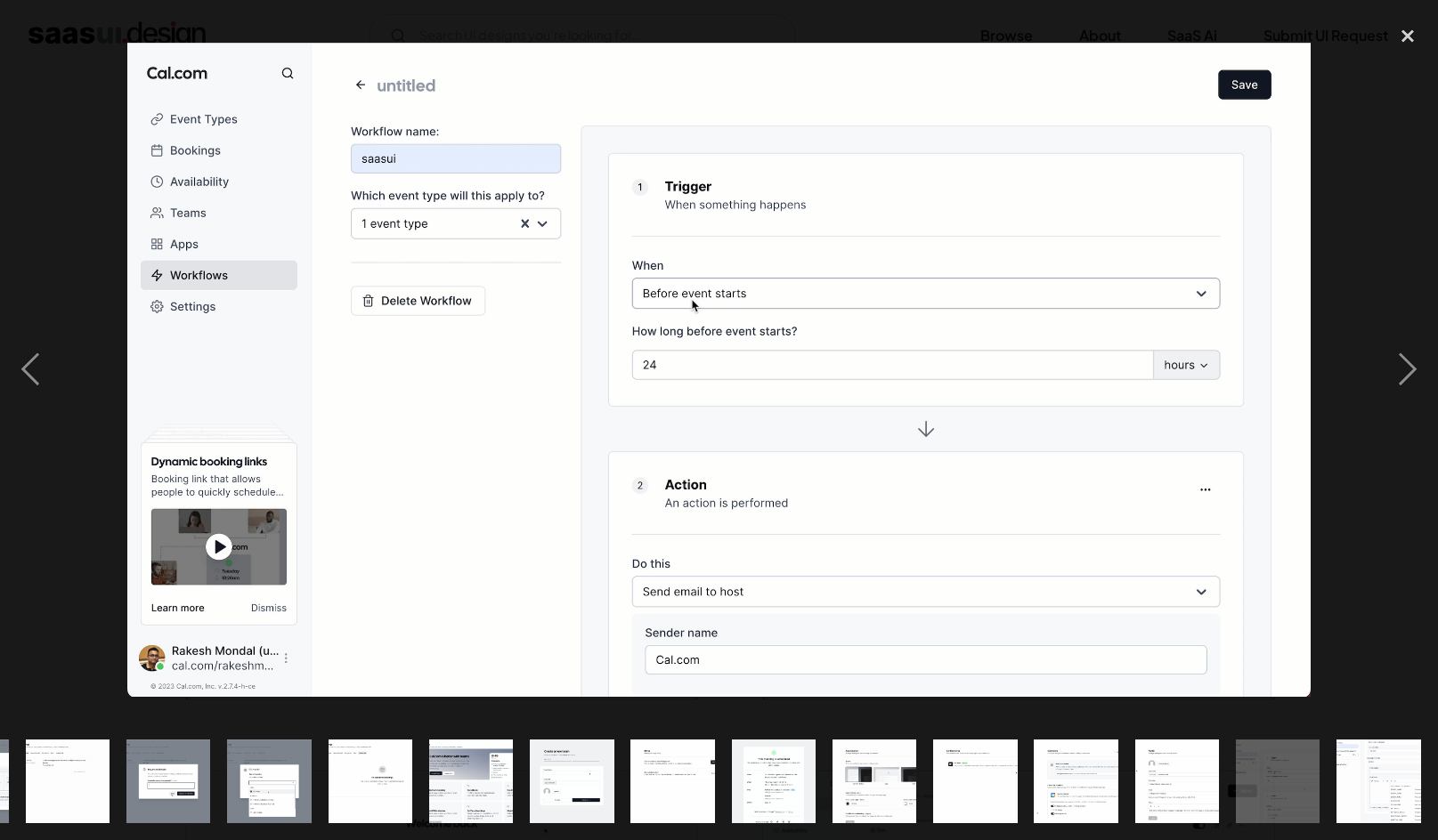
click at [898, 459] on img at bounding box center [719, 368] width 1183 height 653
click at [959, 516] on img at bounding box center [719, 368] width 1183 height 653
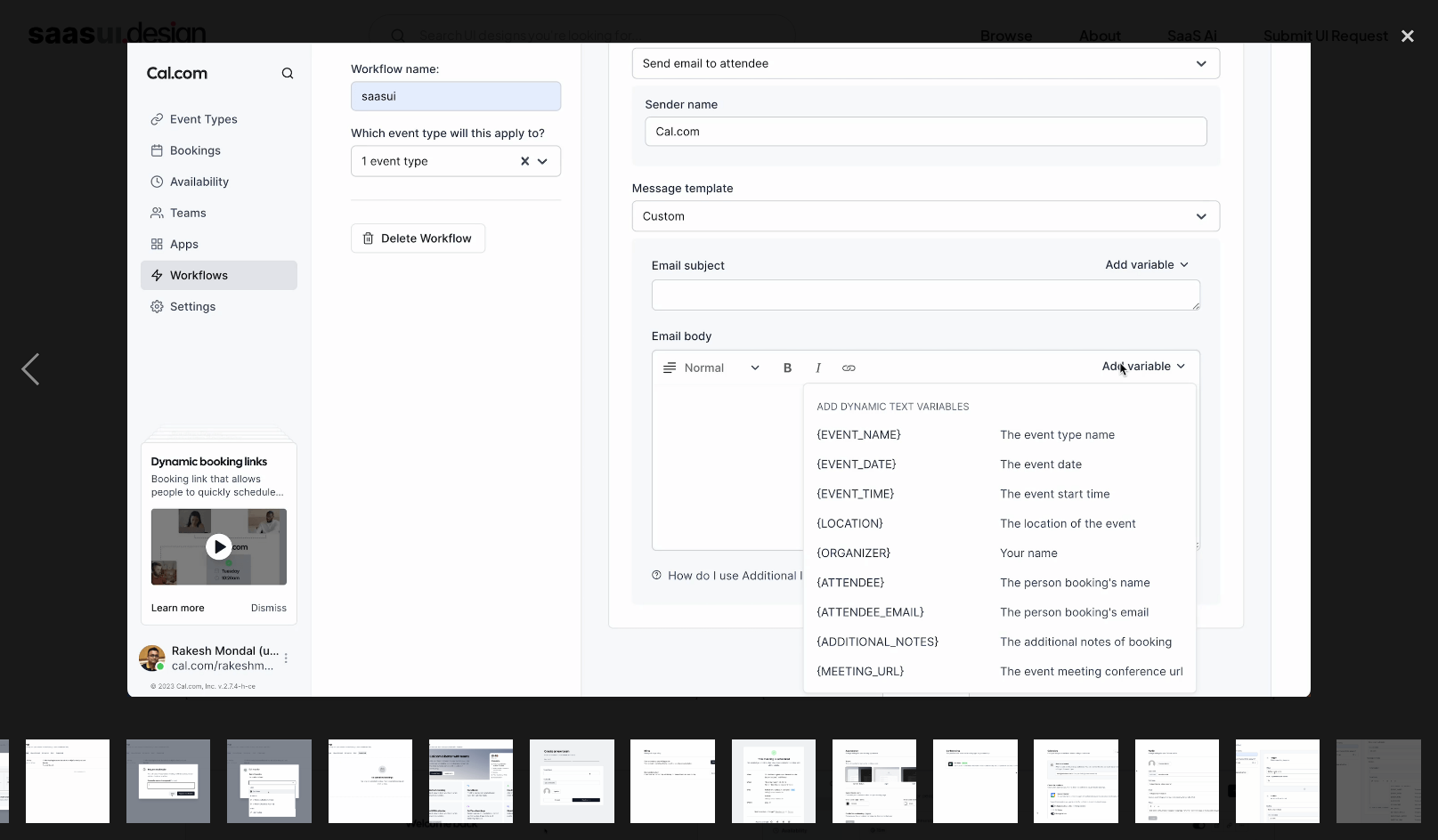
click at [959, 516] on img at bounding box center [719, 368] width 1183 height 653
click at [967, 401] on img at bounding box center [719, 368] width 1183 height 653
click at [1353, 498] on div at bounding box center [719, 370] width 1438 height 706
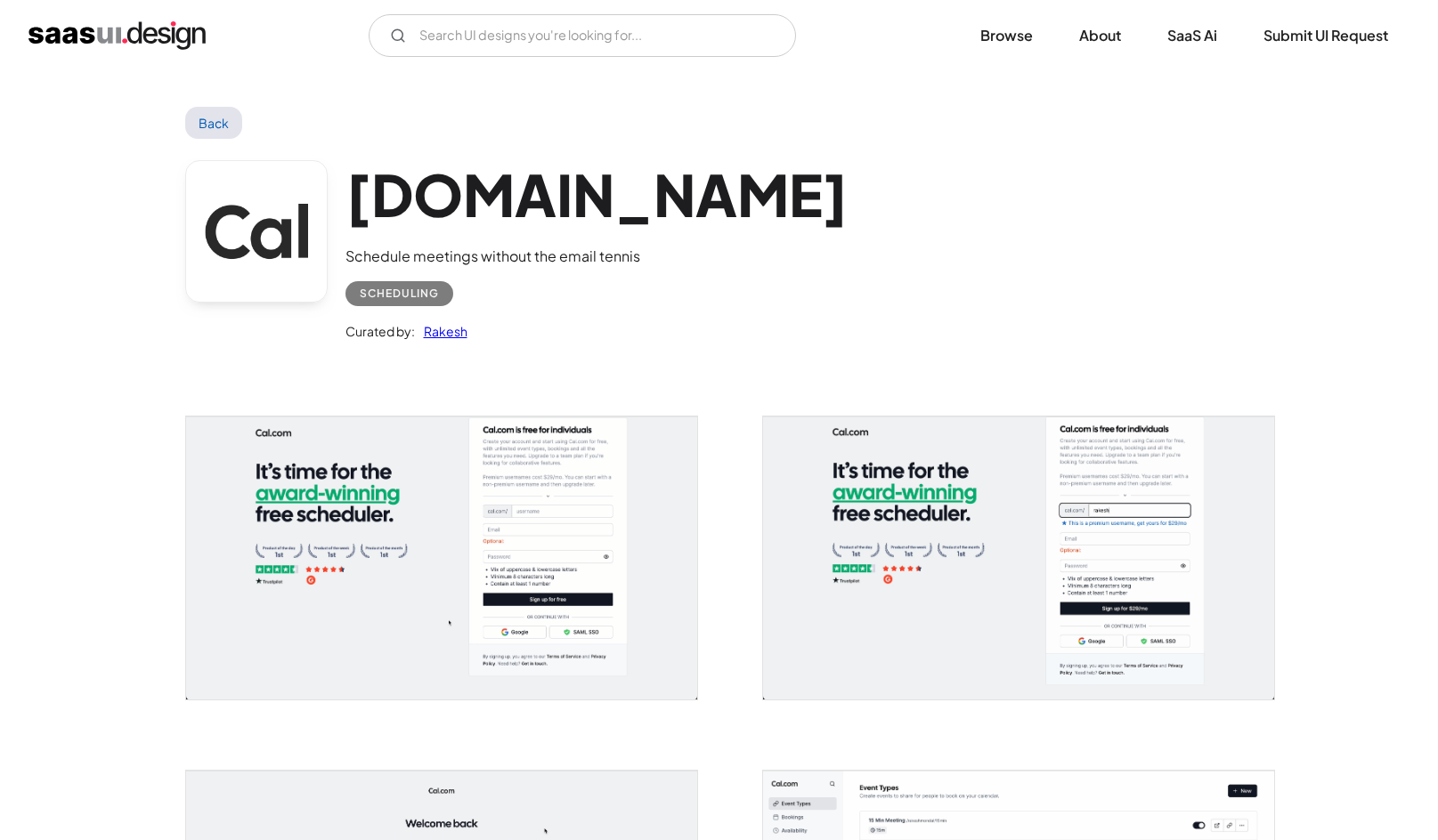
scroll to position [0, 0]
click at [998, 33] on link "Browse" at bounding box center [1006, 36] width 95 height 40
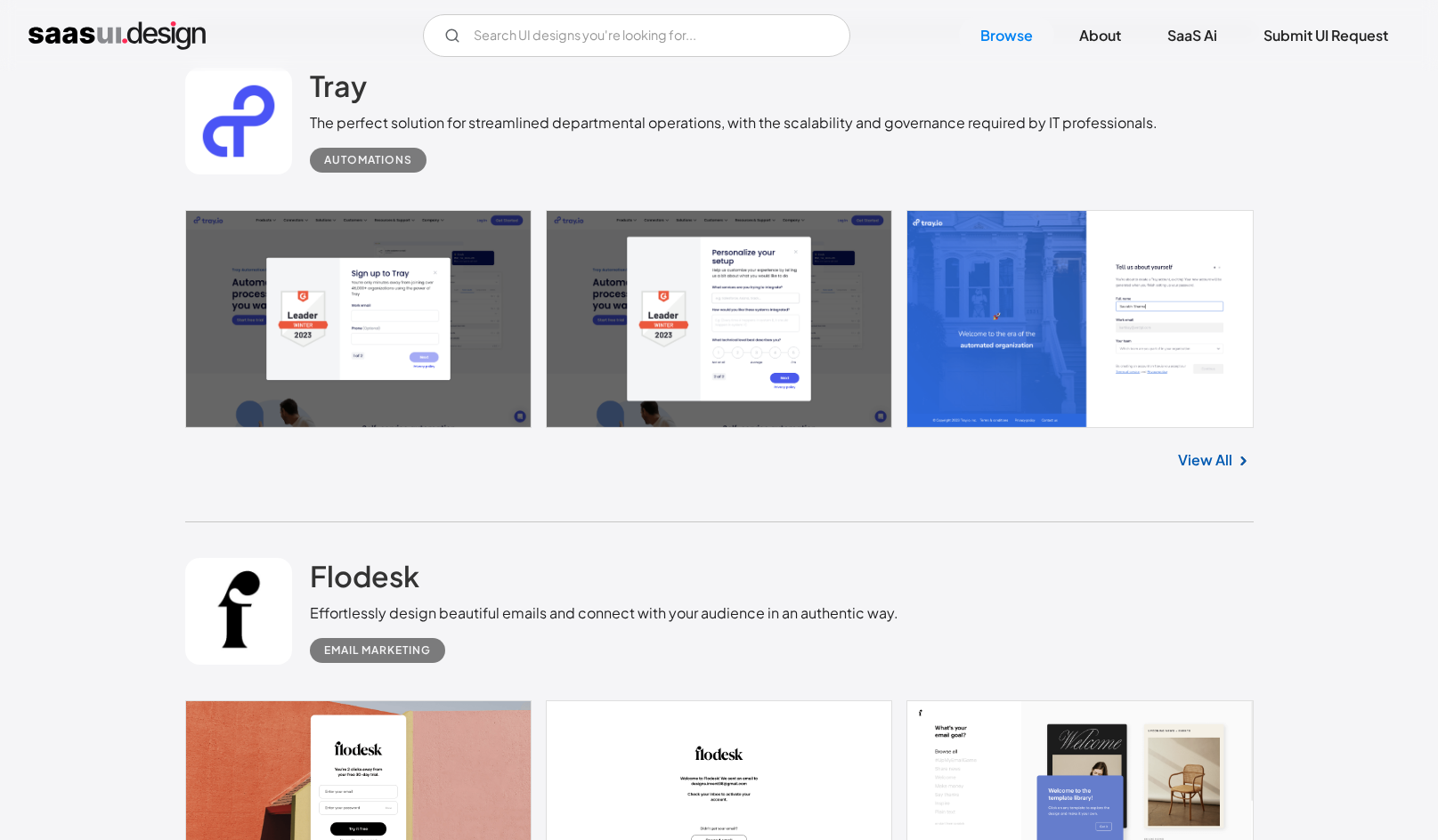
scroll to position [3147, 0]
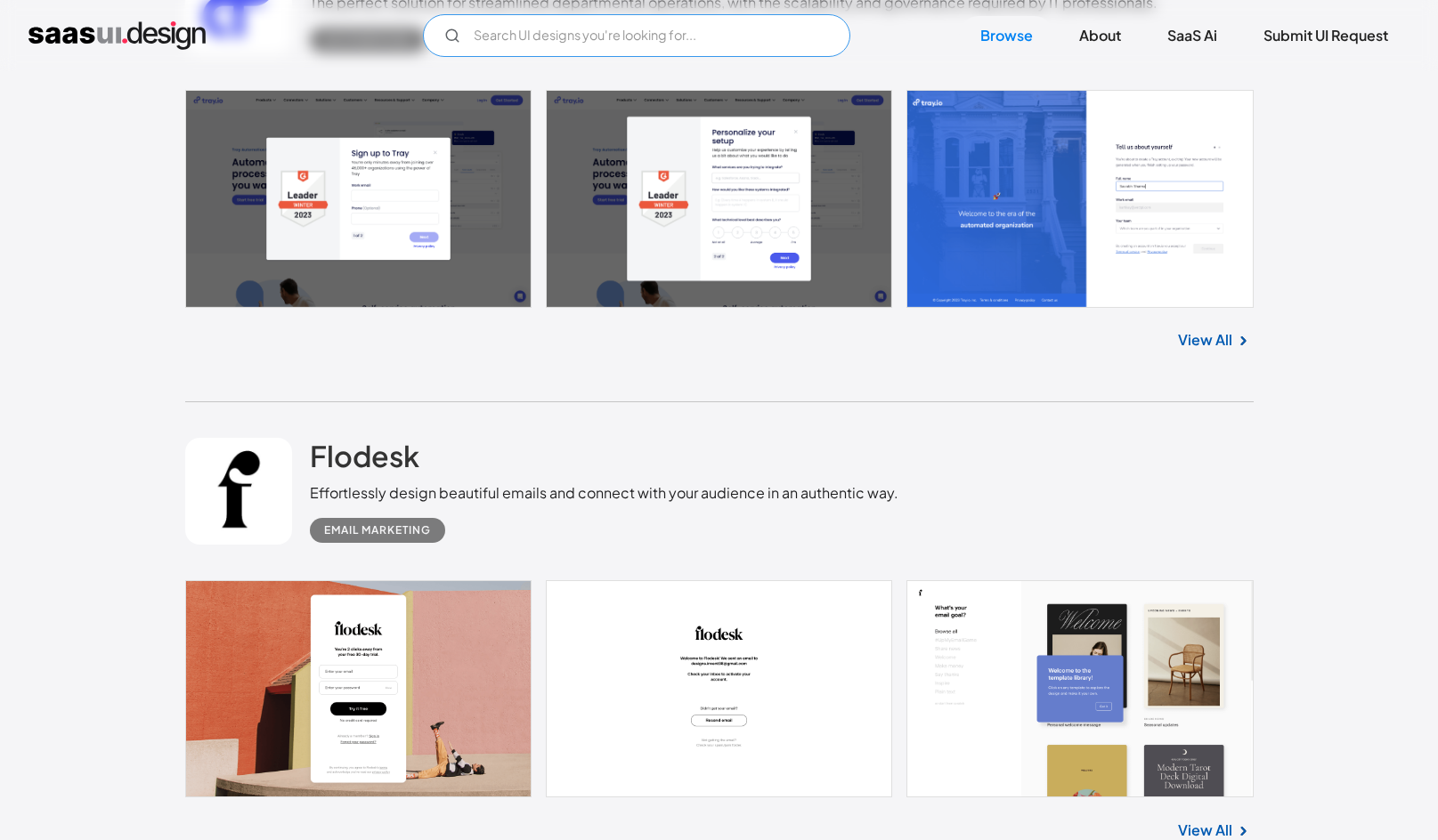
click at [550, 46] on input "Email Form" at bounding box center [636, 36] width 427 height 42
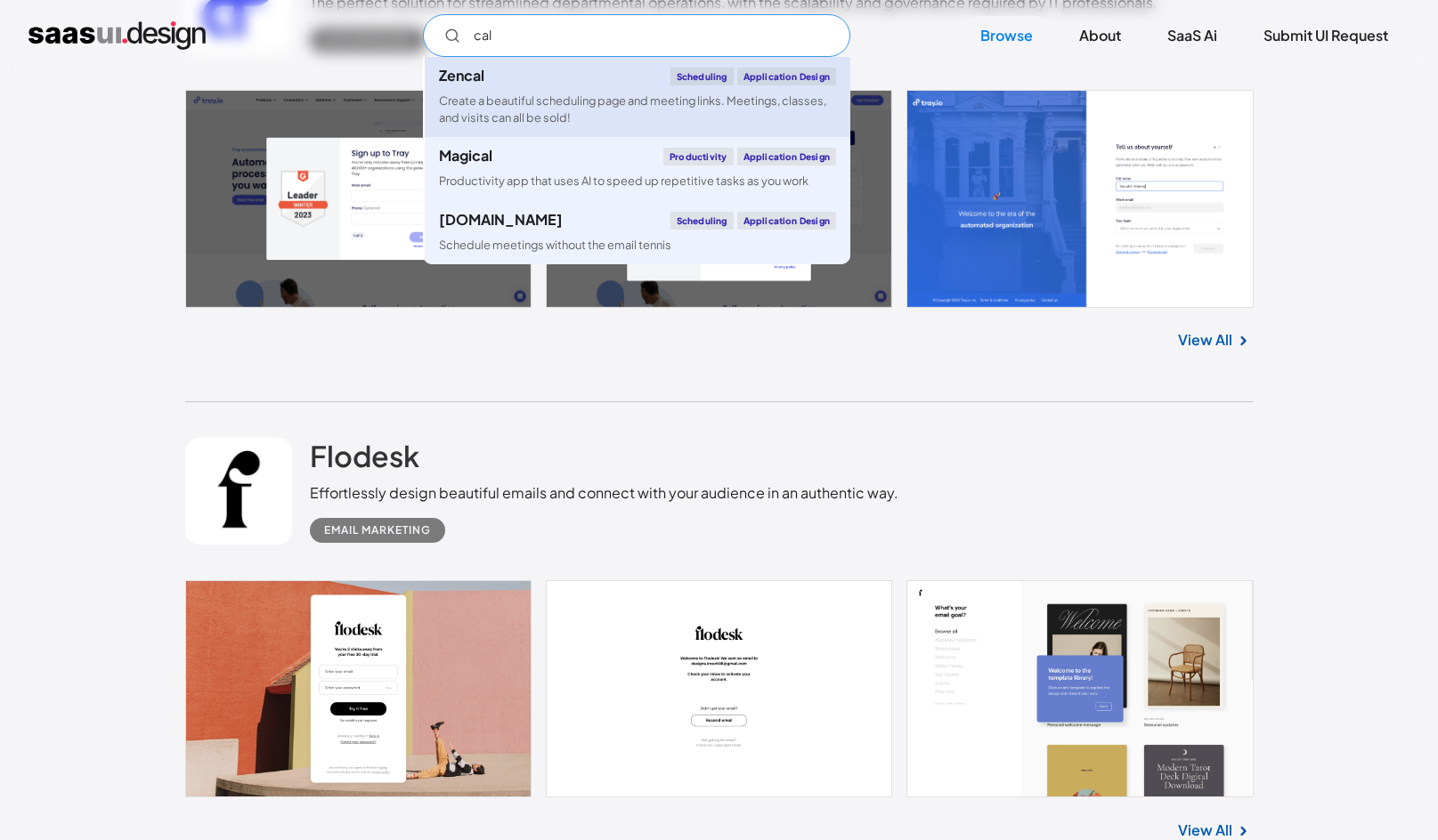
click at [488, 94] on div "Create a beautiful scheduling page and meeting links. Meetings, classes, and vi…" at bounding box center [638, 109] width 397 height 34
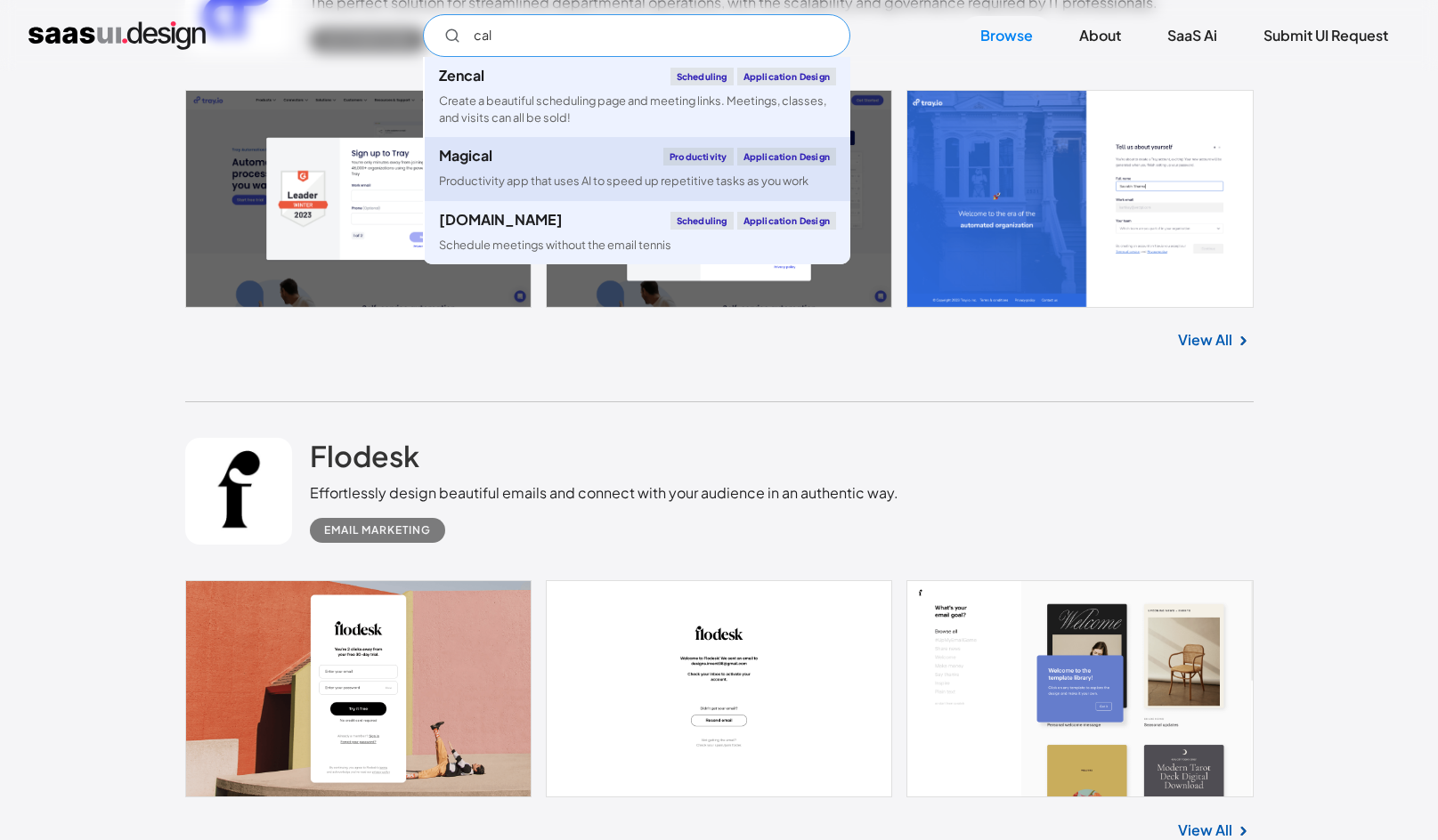
click at [556, 169] on link "Magical Productivity Application Design Productivity app that uses AI to speed …" at bounding box center [637, 169] width 425 height 64
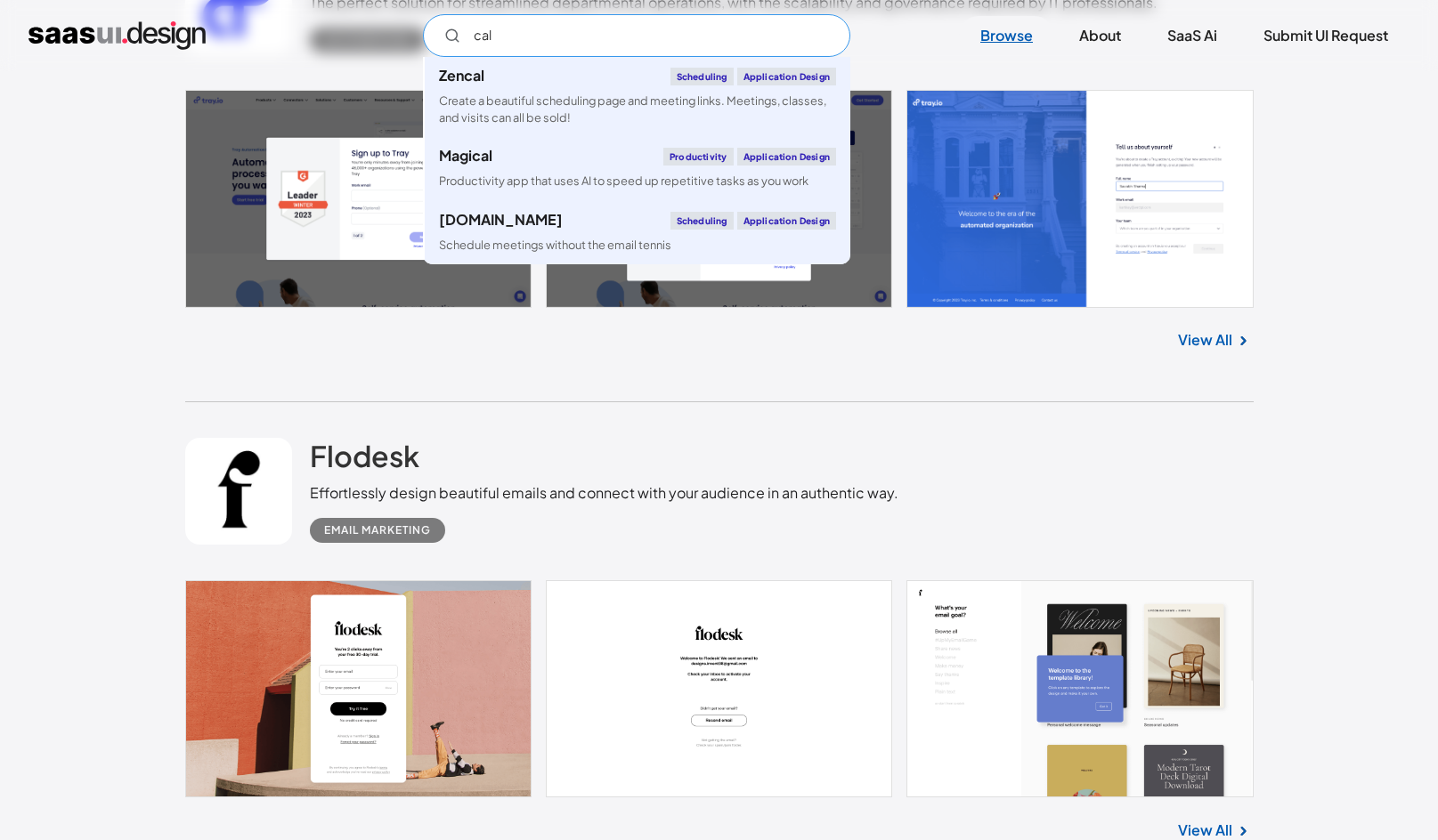
type input "cal"
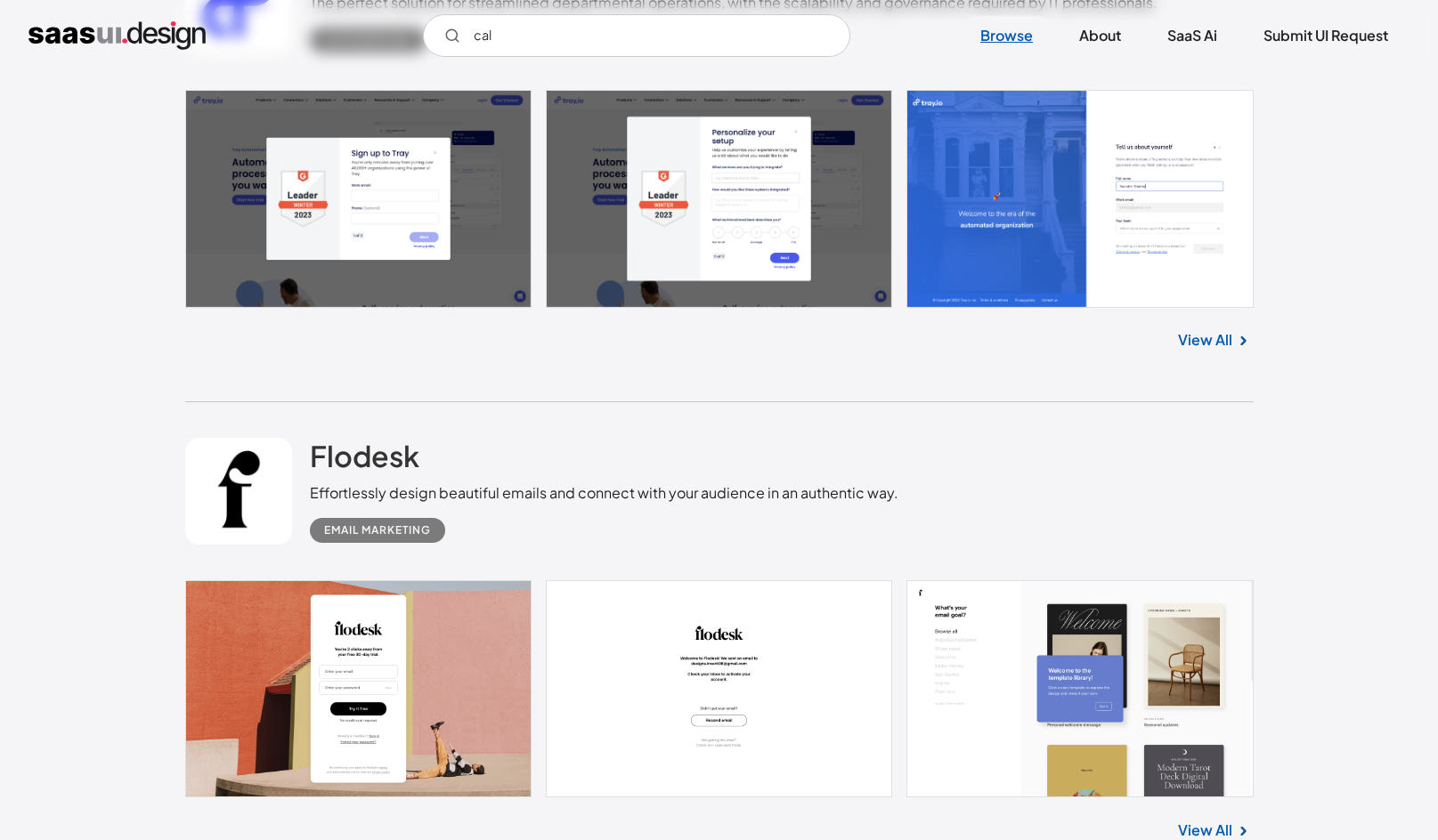
click at [1022, 36] on link "Browse" at bounding box center [1006, 36] width 95 height 40
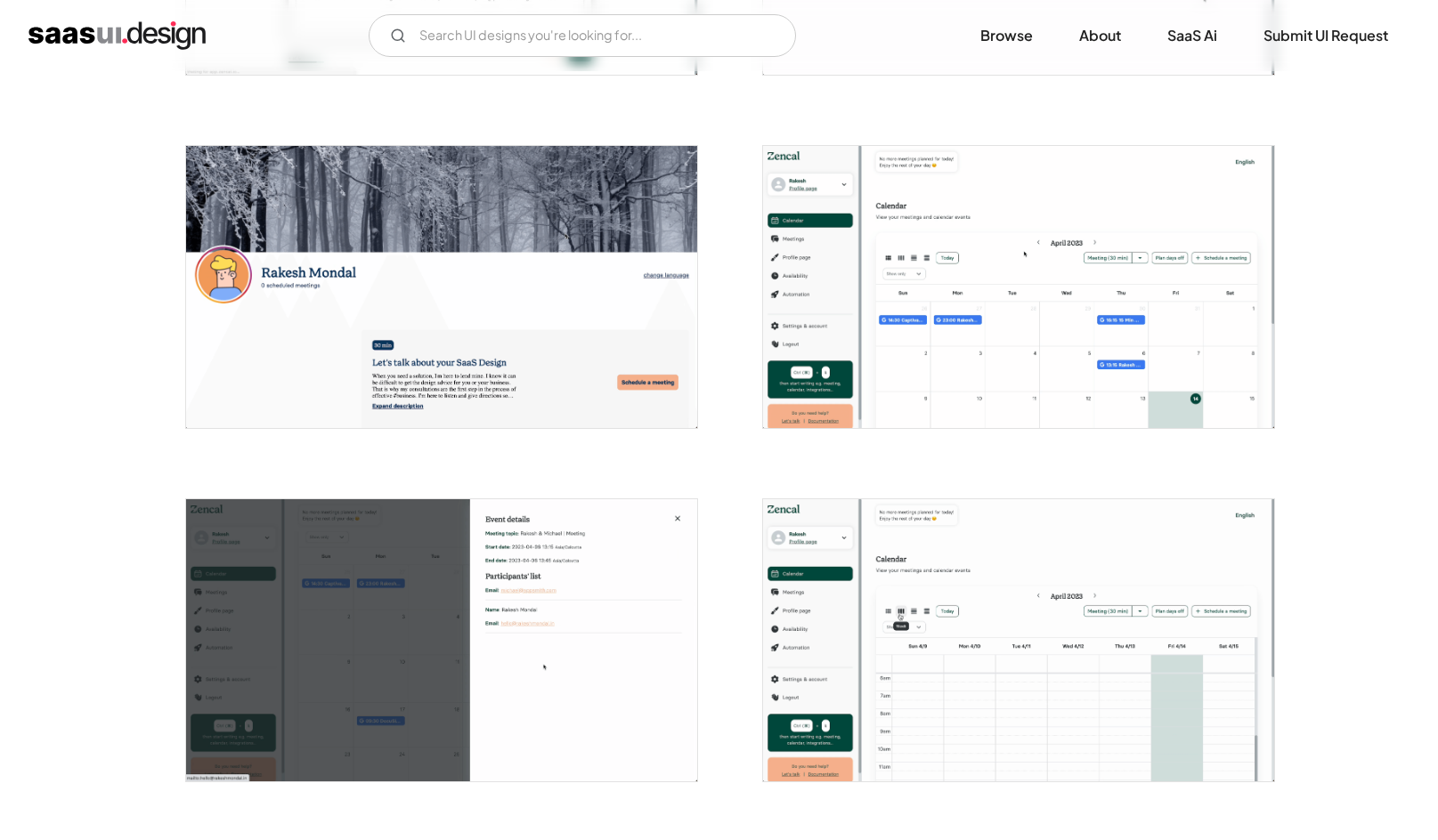
scroll to position [1696, 0]
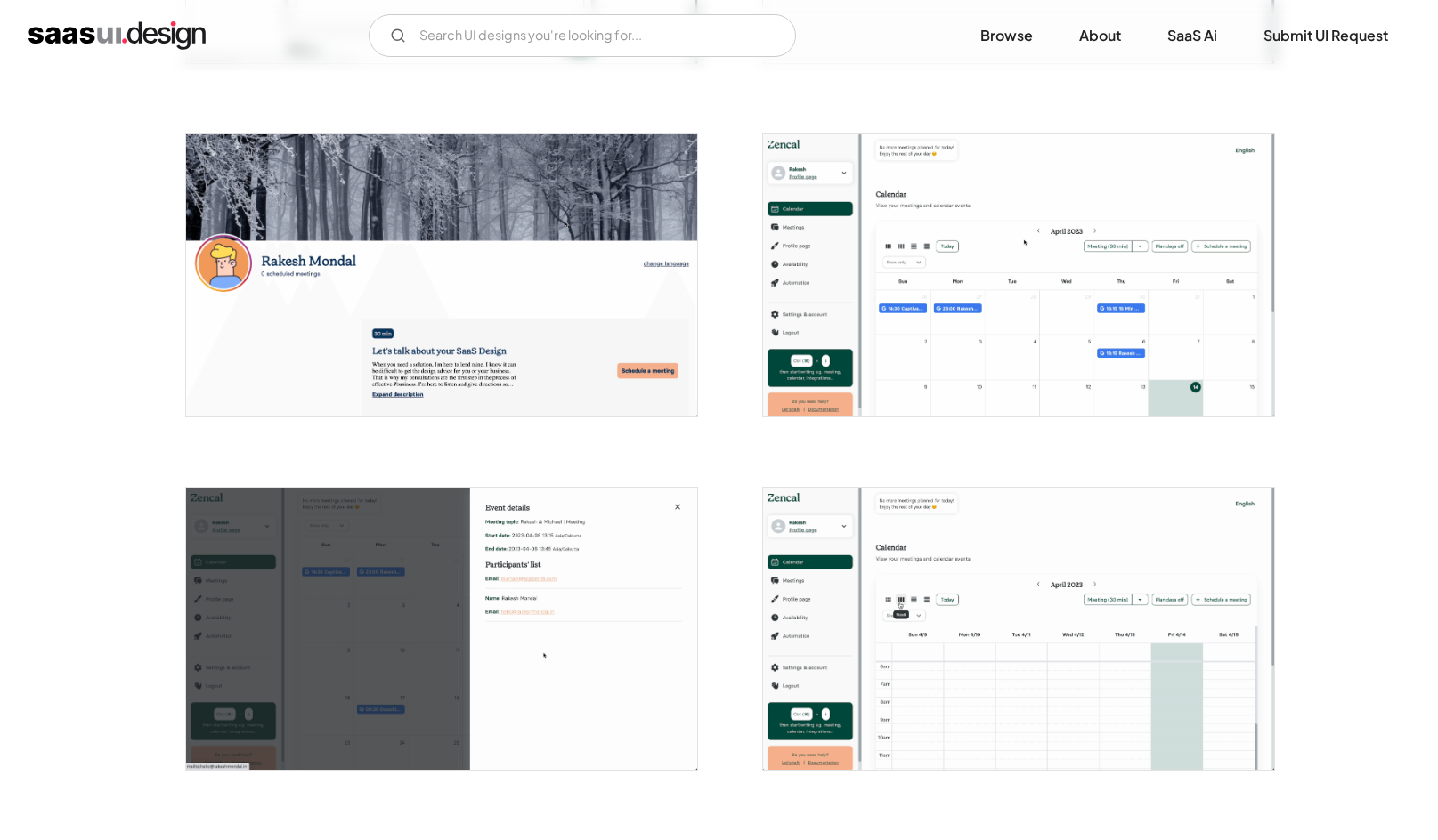
click at [1016, 312] on img "open lightbox" at bounding box center [1018, 275] width 511 height 283
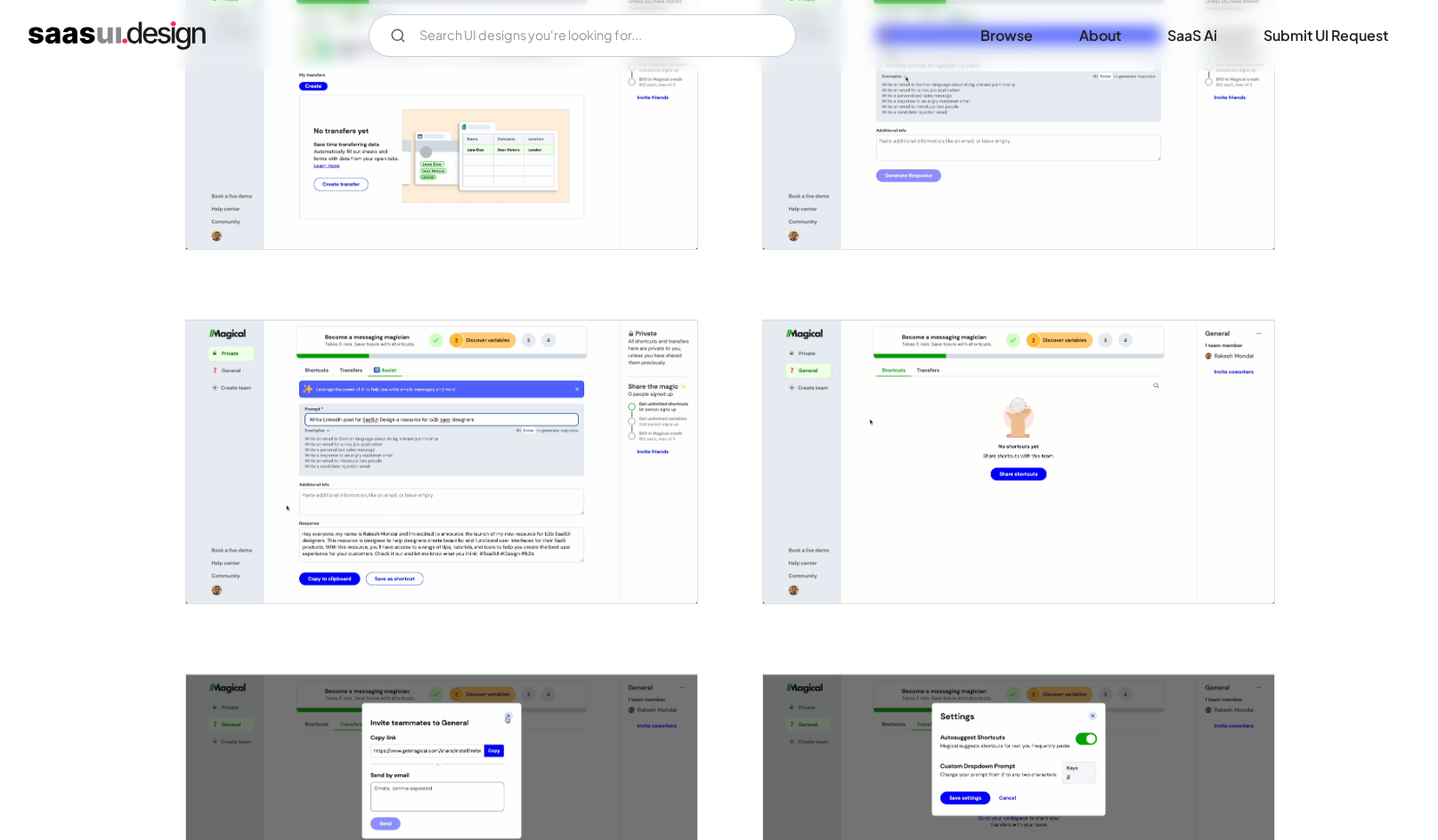
scroll to position [2701, 0]
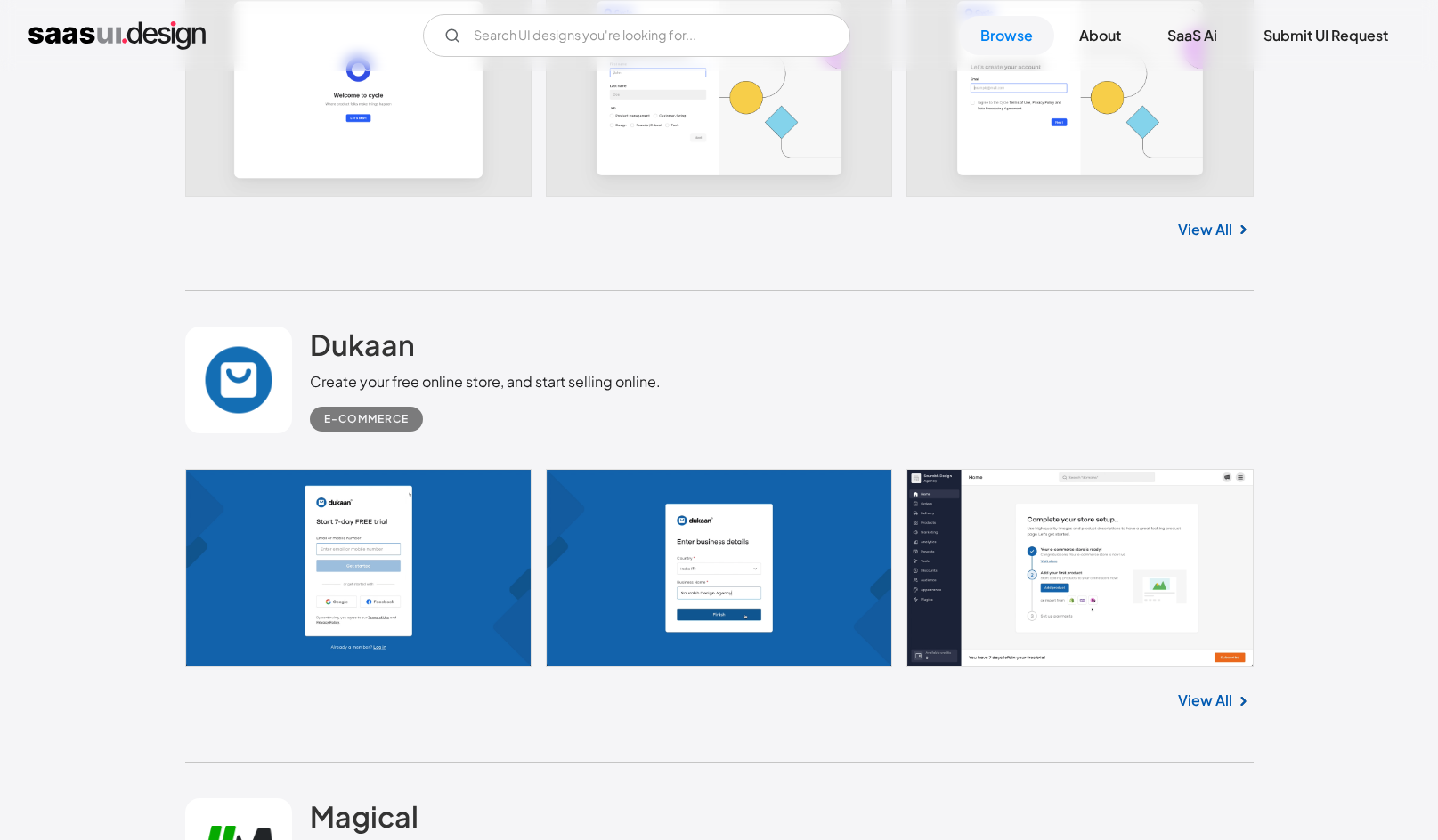
scroll to position [8501, 0]
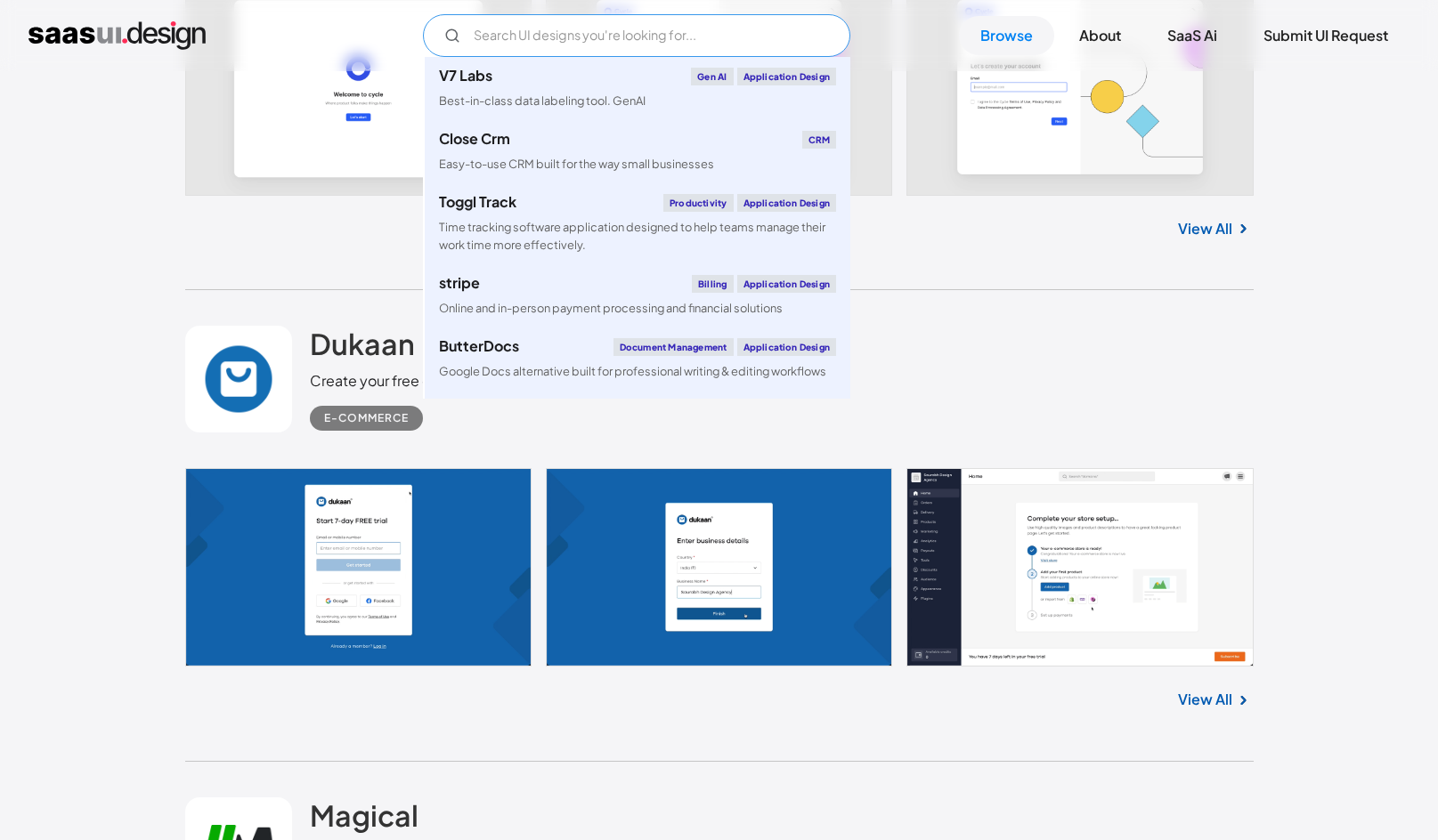
click at [701, 39] on input "Email Form" at bounding box center [636, 36] width 427 height 42
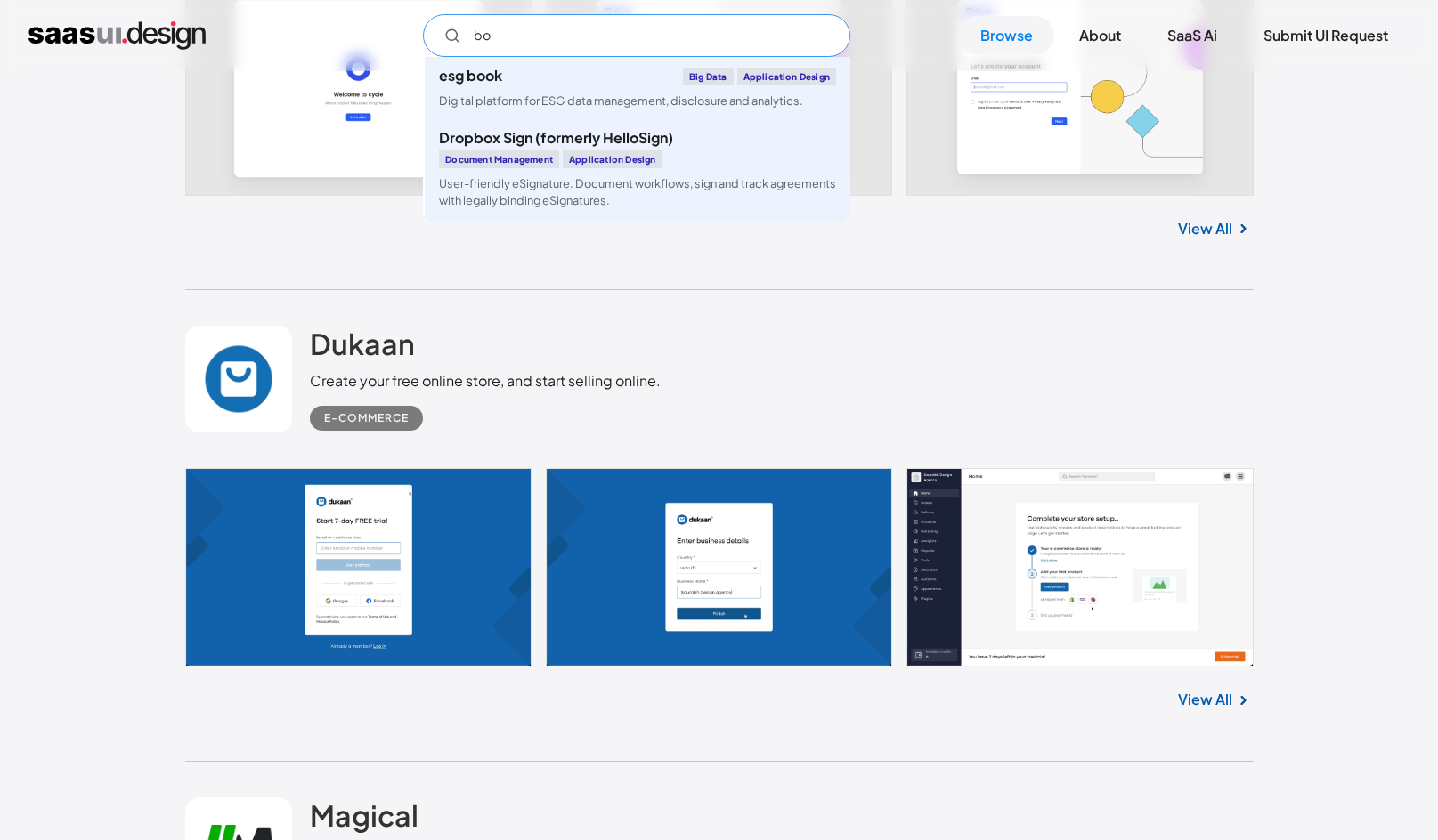
type input "b"
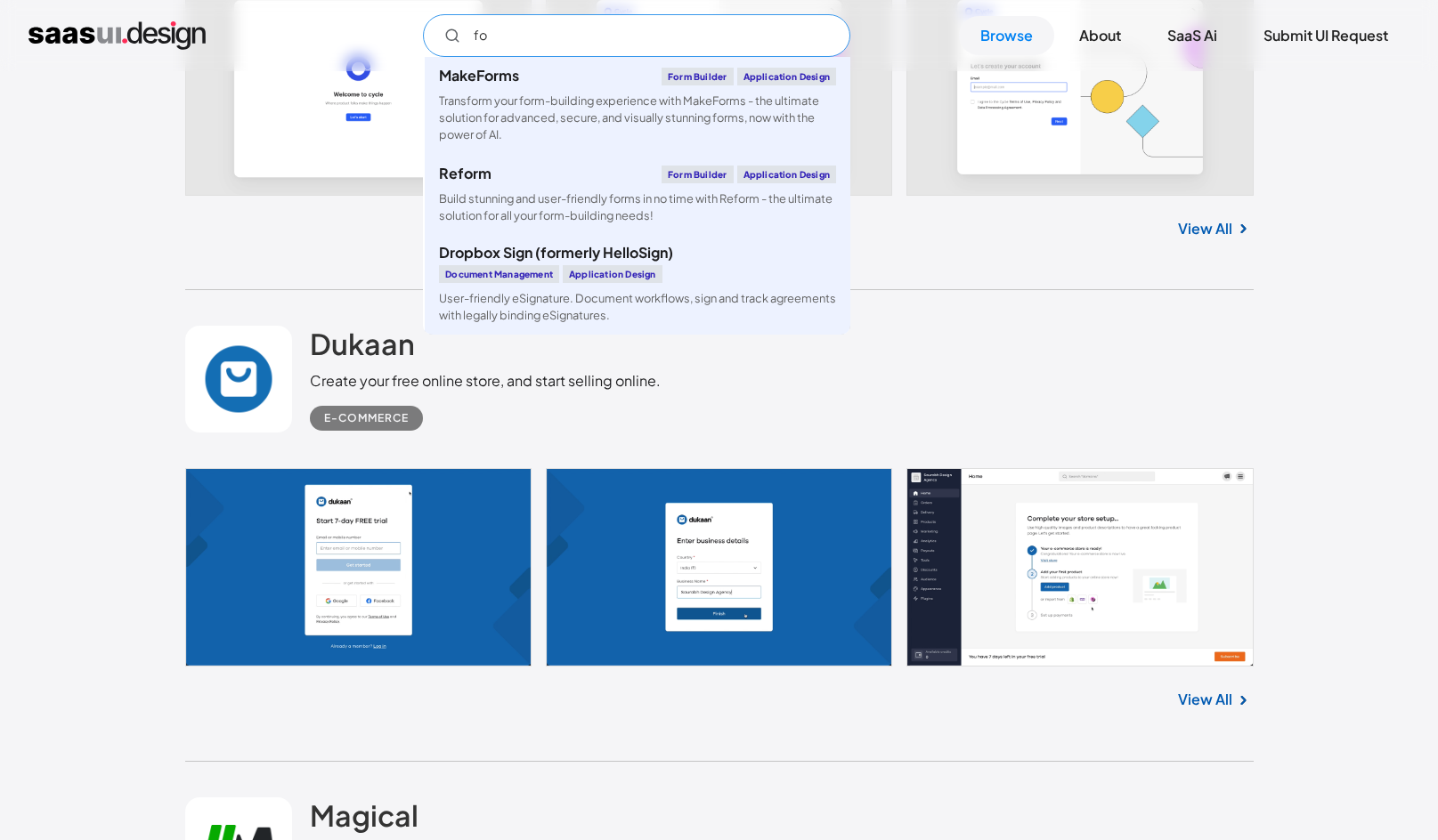
type input "f"
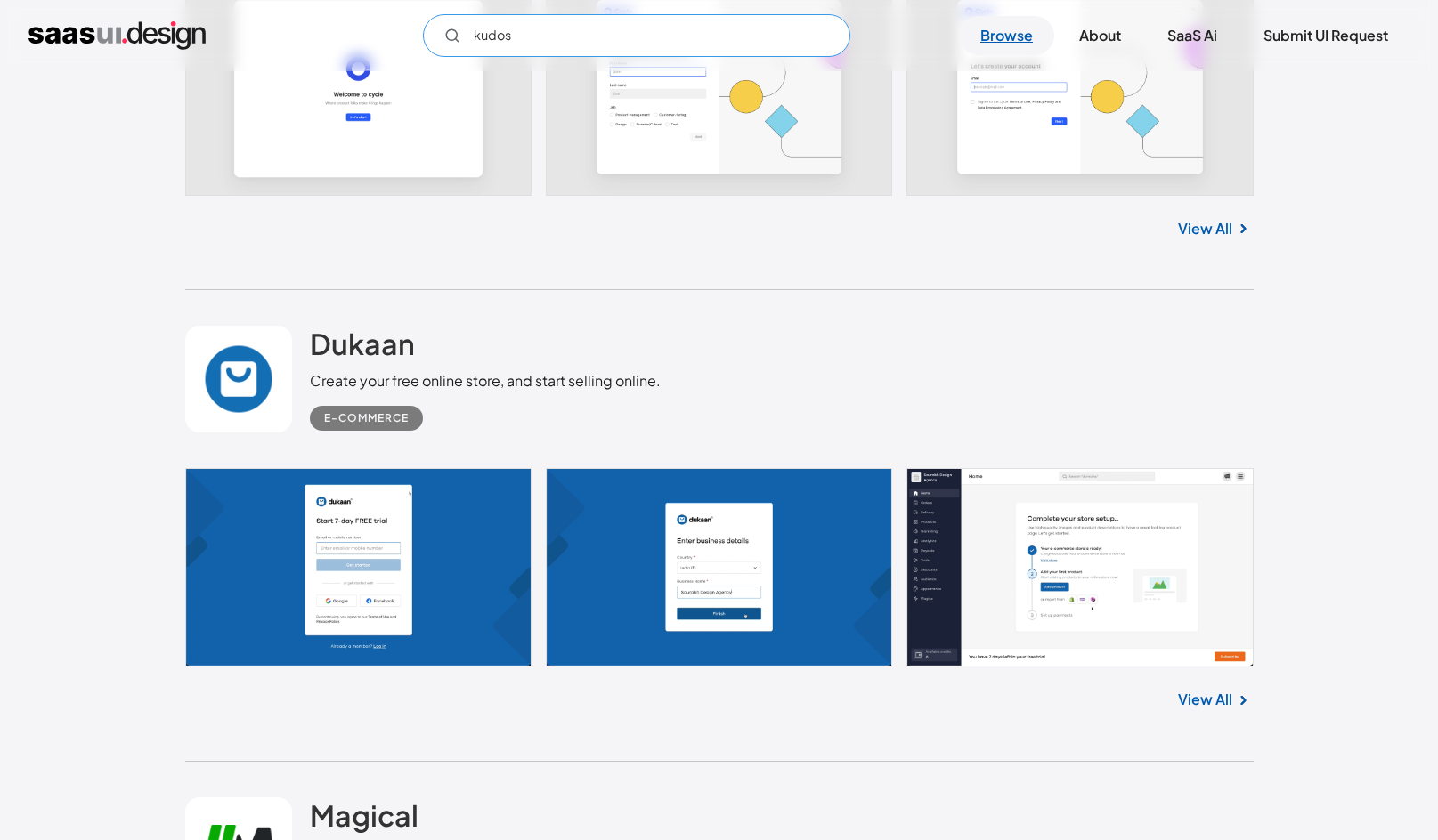
type input "kudos"
click at [1017, 35] on link "Browse" at bounding box center [1006, 36] width 95 height 40
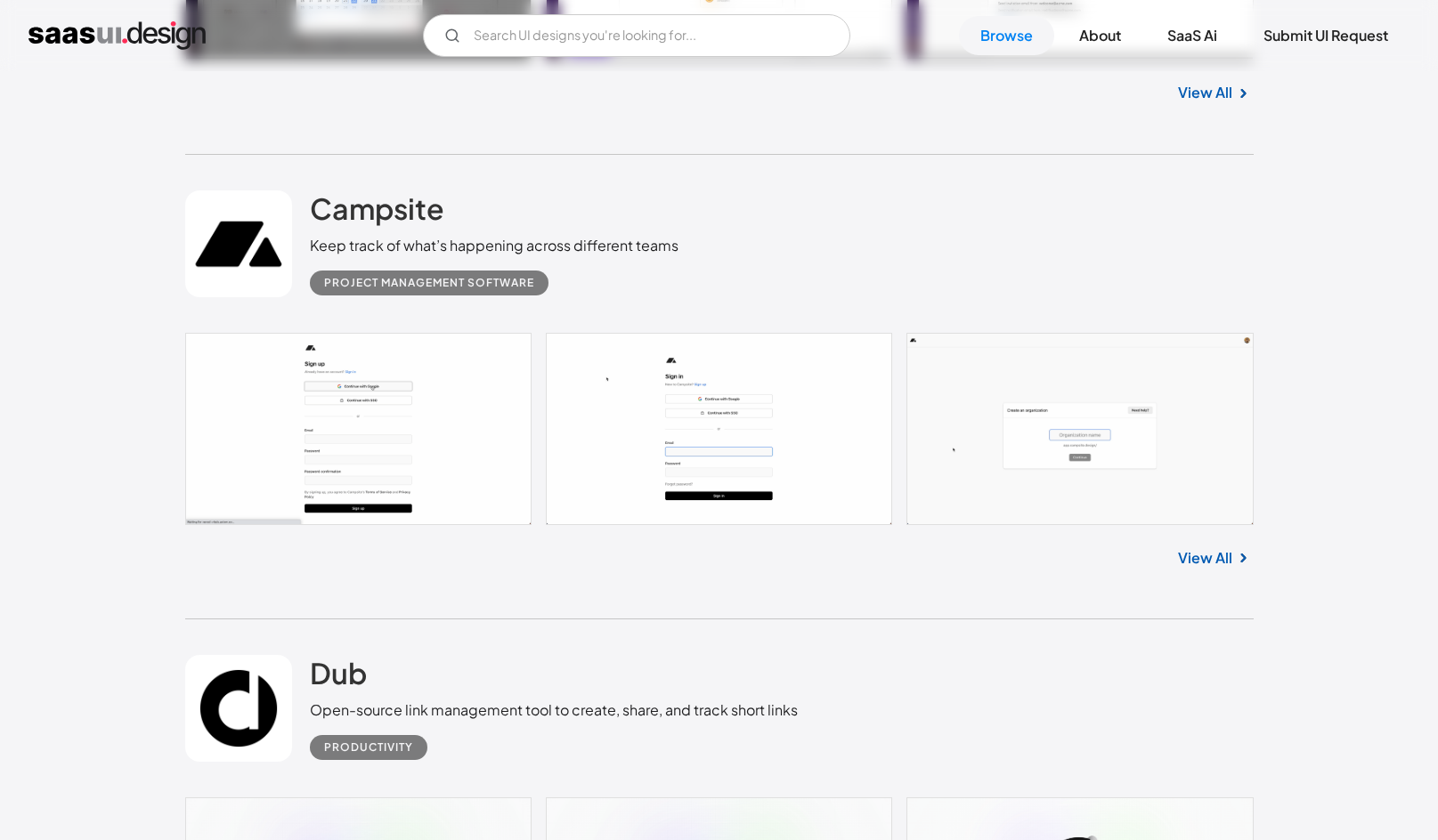
scroll to position [26947, 0]
click at [1203, 554] on link "View All" at bounding box center [1205, 557] width 54 height 21
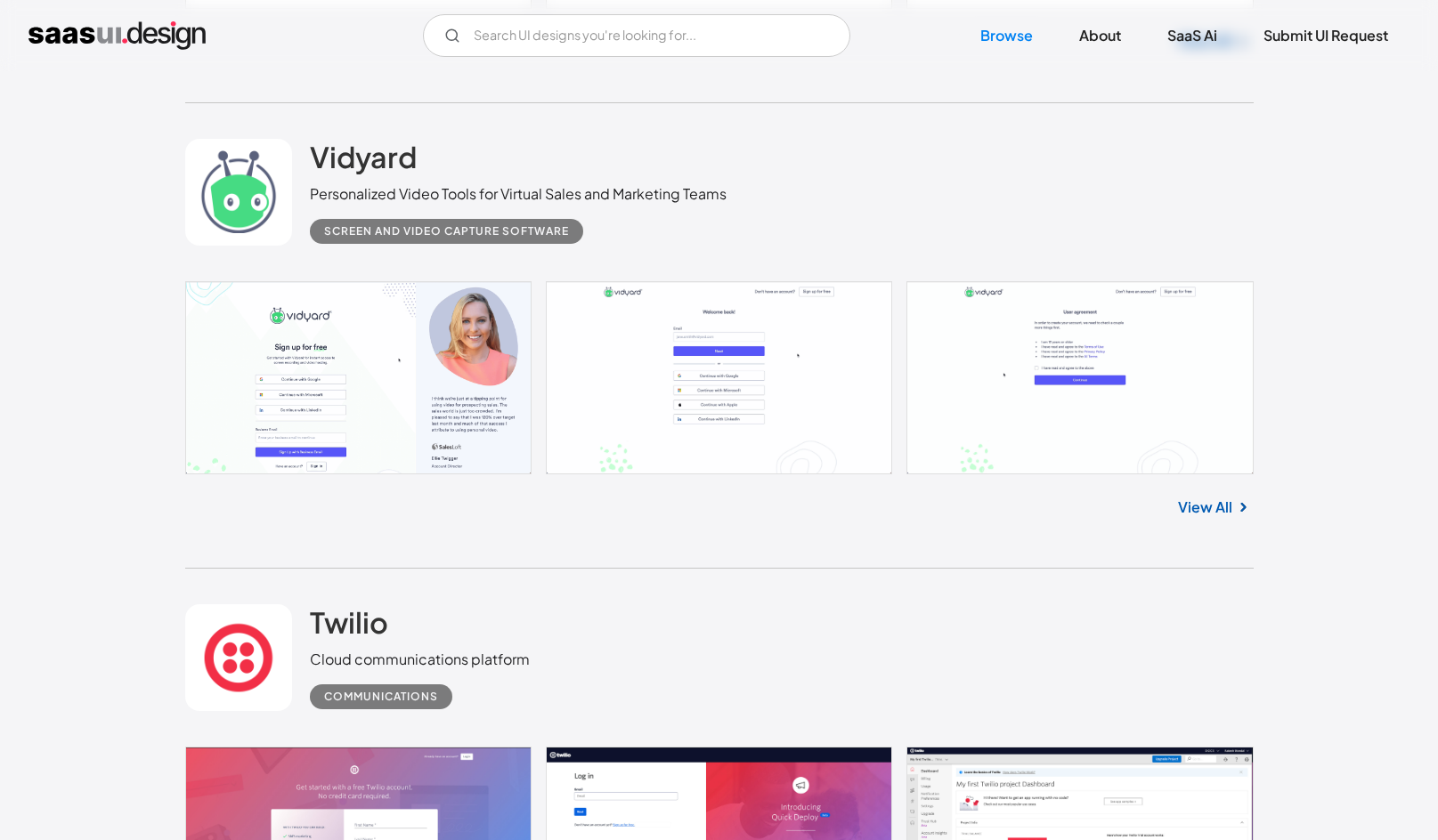
scroll to position [35922, 0]
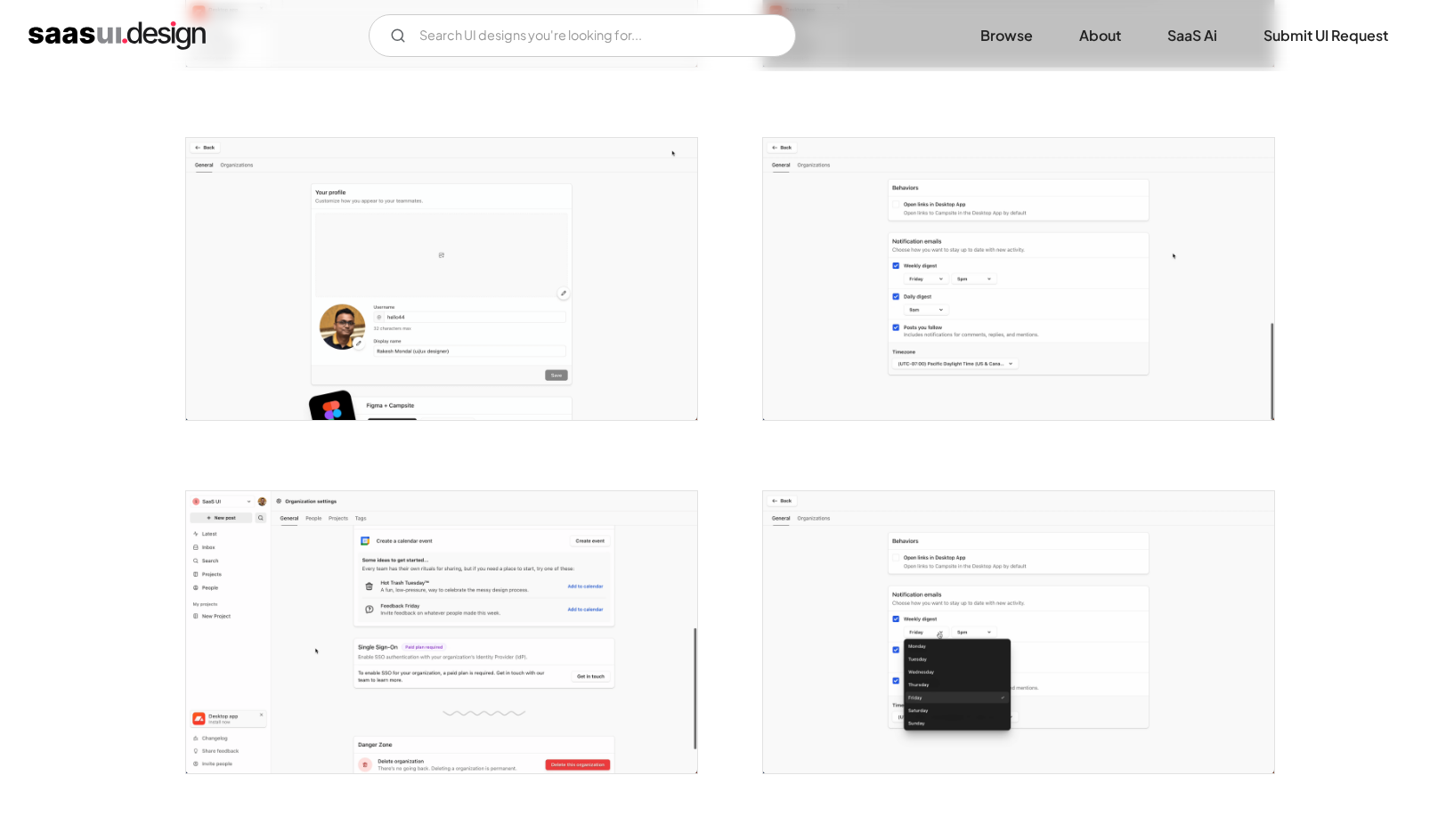
scroll to position [3227, 0]
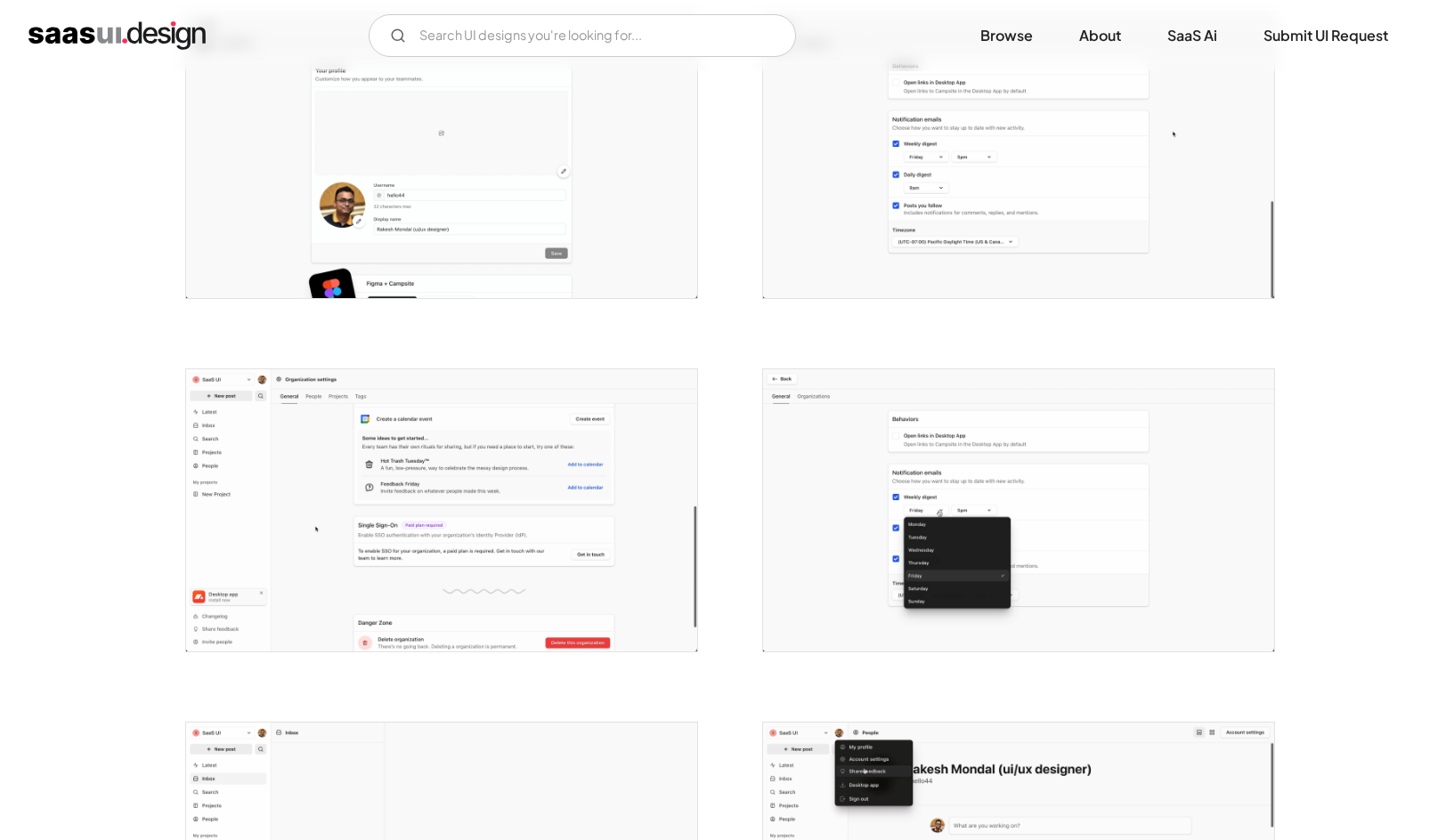
click at [522, 445] on img "open lightbox" at bounding box center [442, 510] width 511 height 283
